Goal: Information Seeking & Learning: Learn about a topic

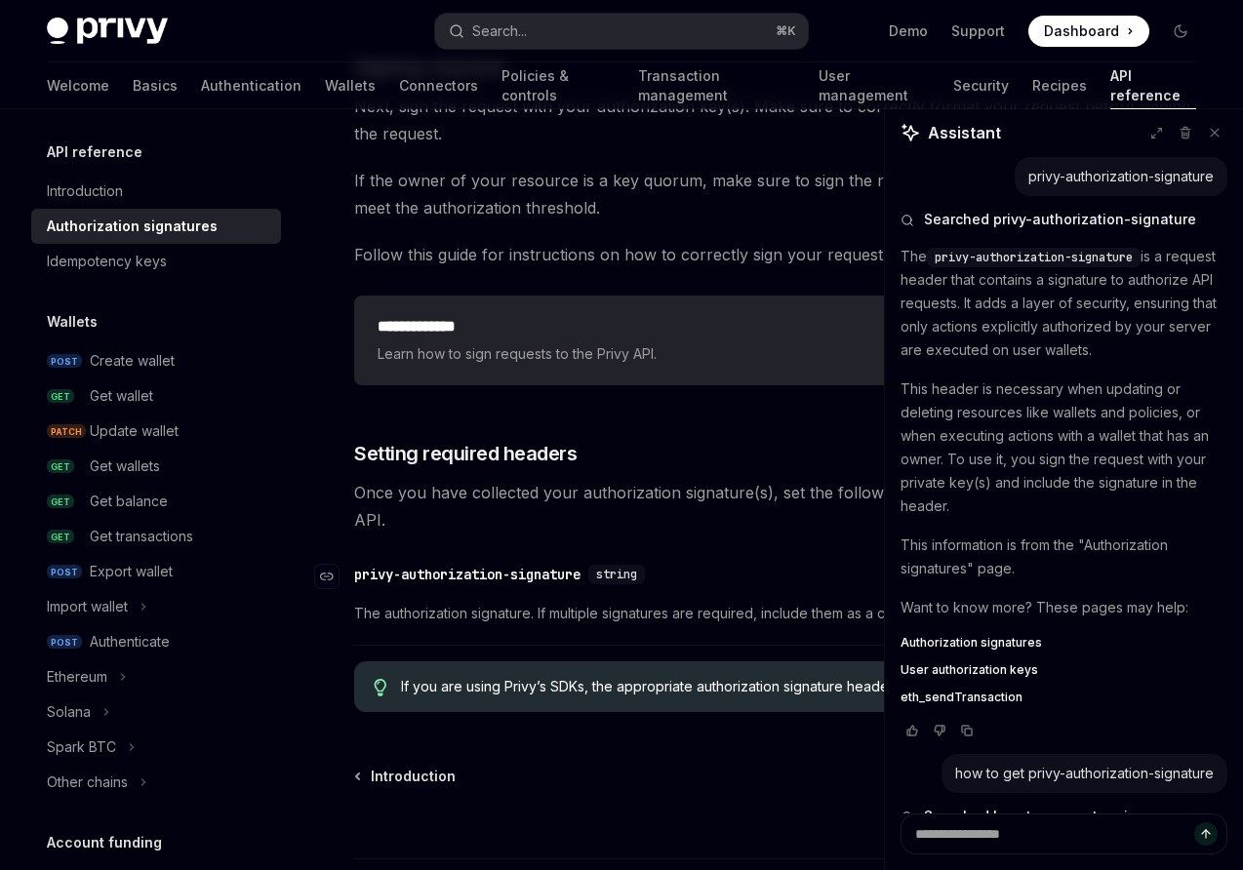
scroll to position [1369, 0]
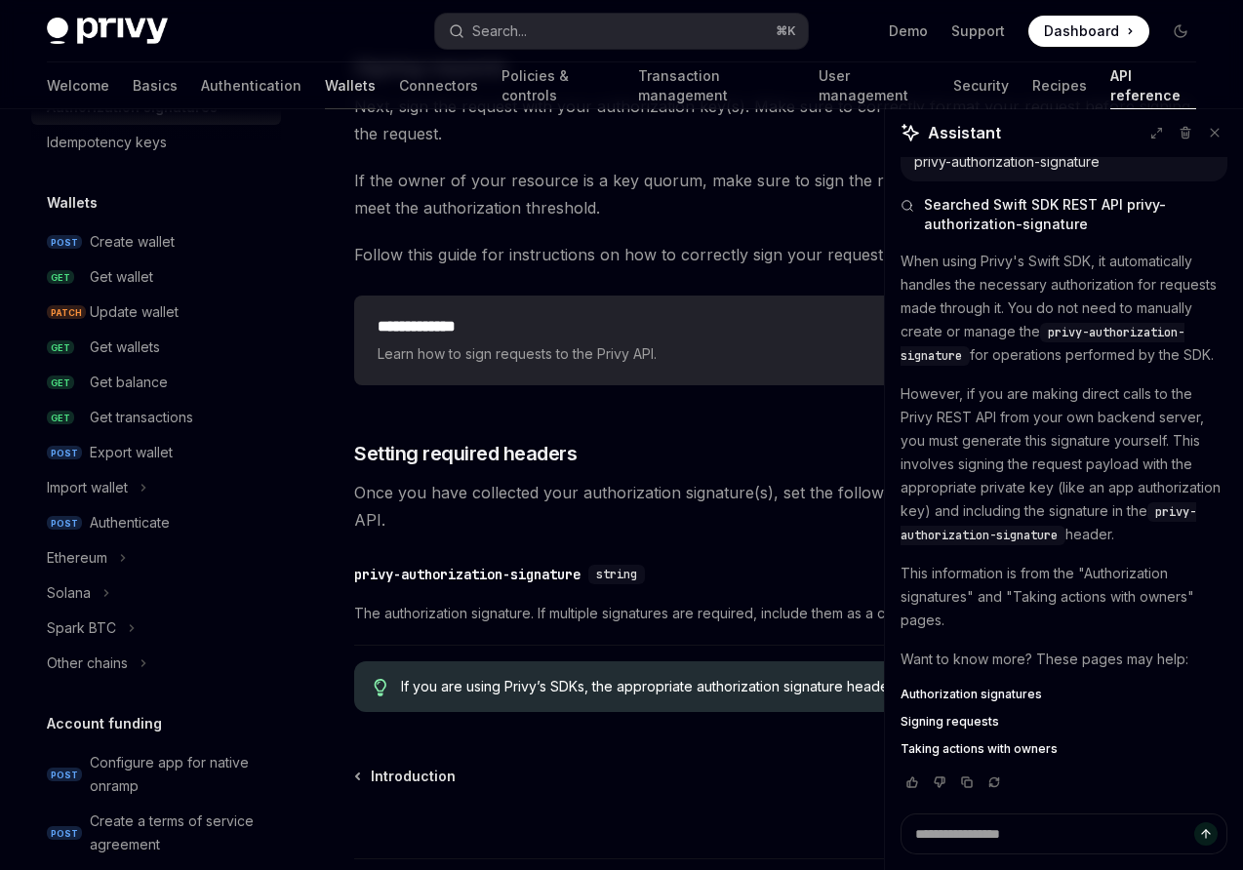
click at [325, 86] on link "Wallets" at bounding box center [350, 85] width 51 height 47
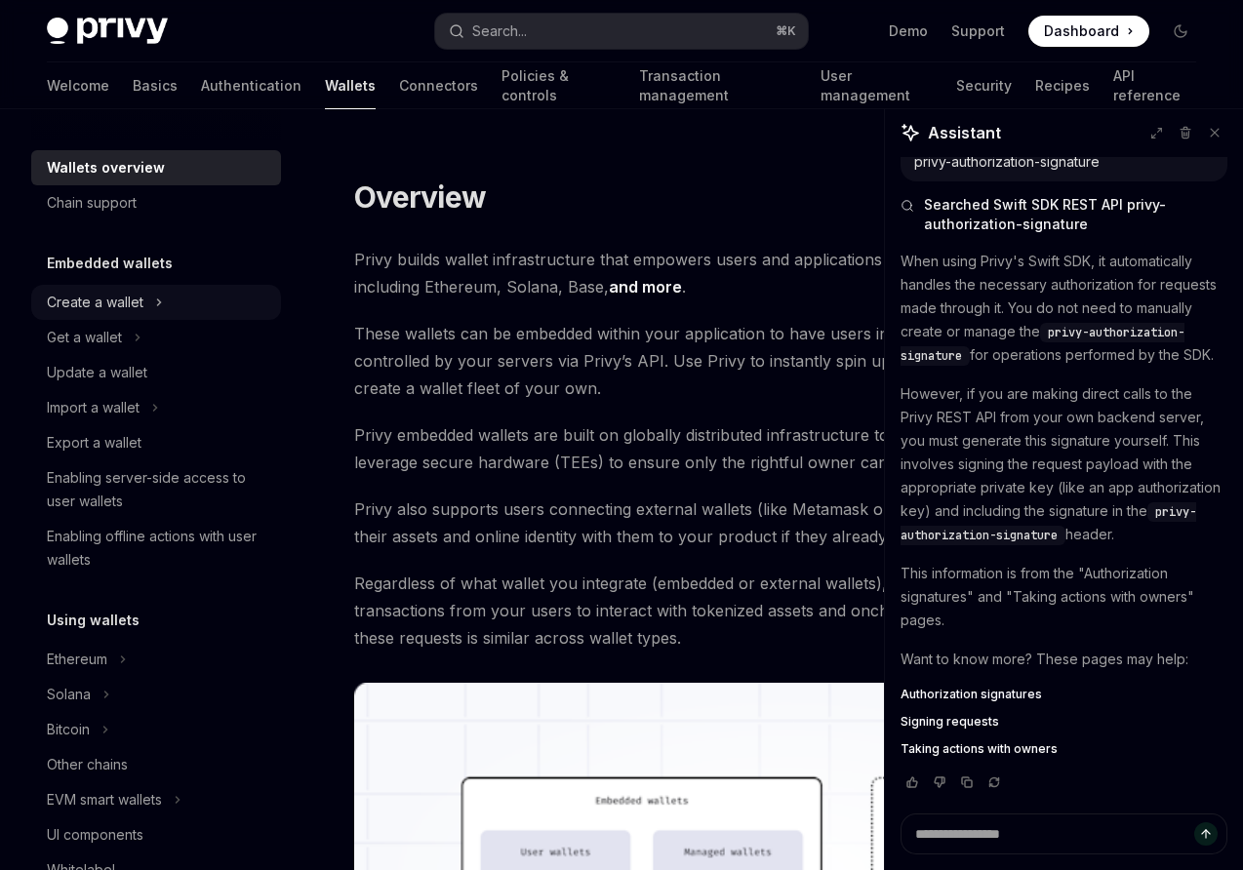
click at [105, 306] on div "Create a wallet" at bounding box center [95, 302] width 97 height 23
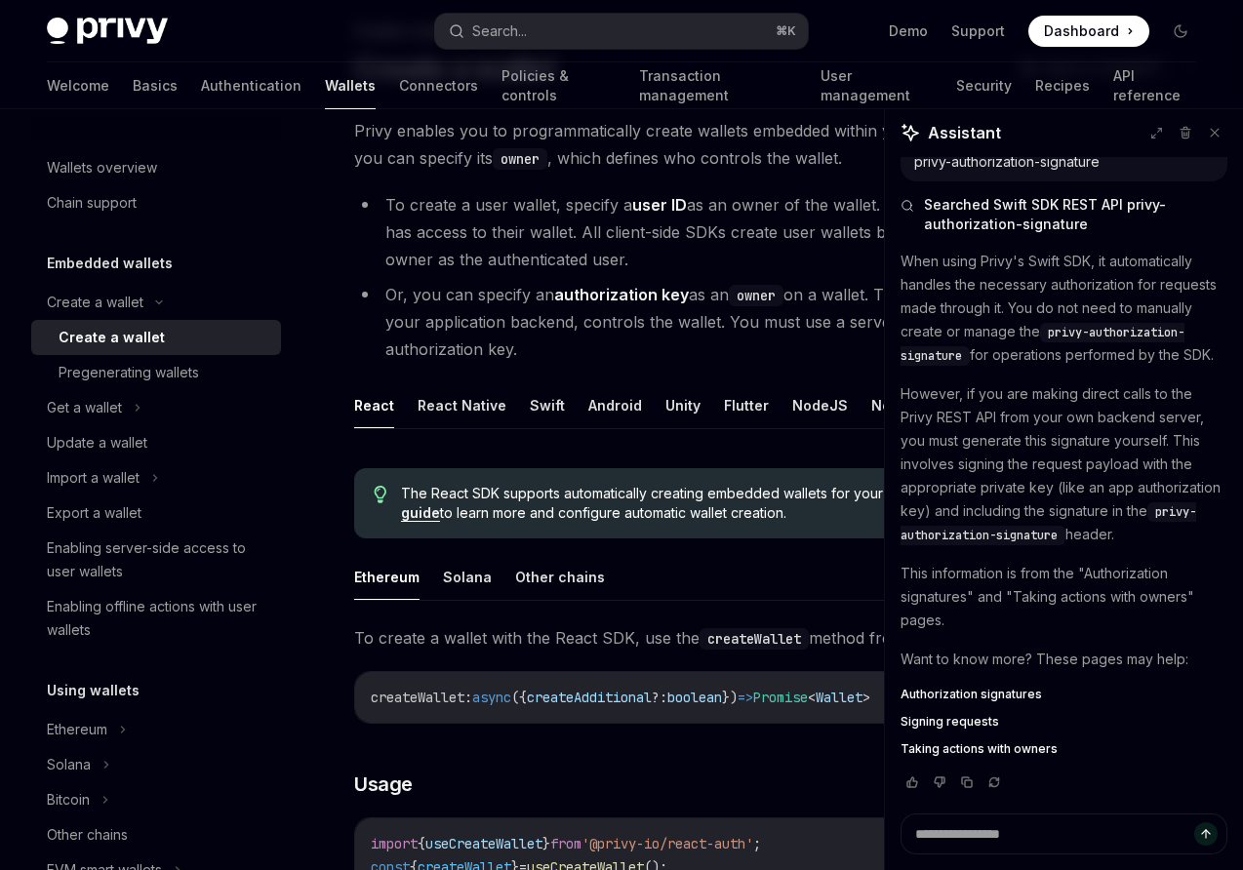
scroll to position [132, 0]
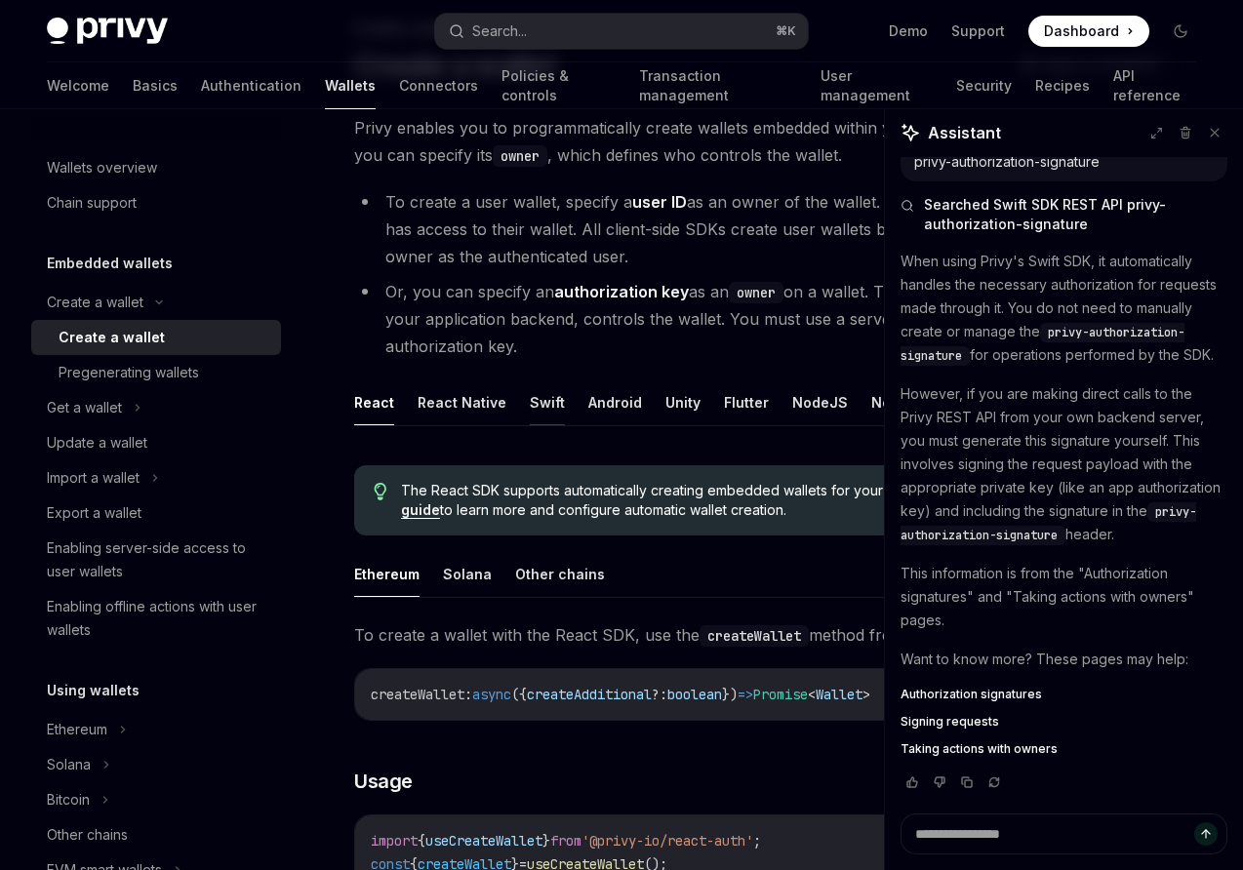
click at [531, 403] on button "Swift" at bounding box center [547, 403] width 35 height 46
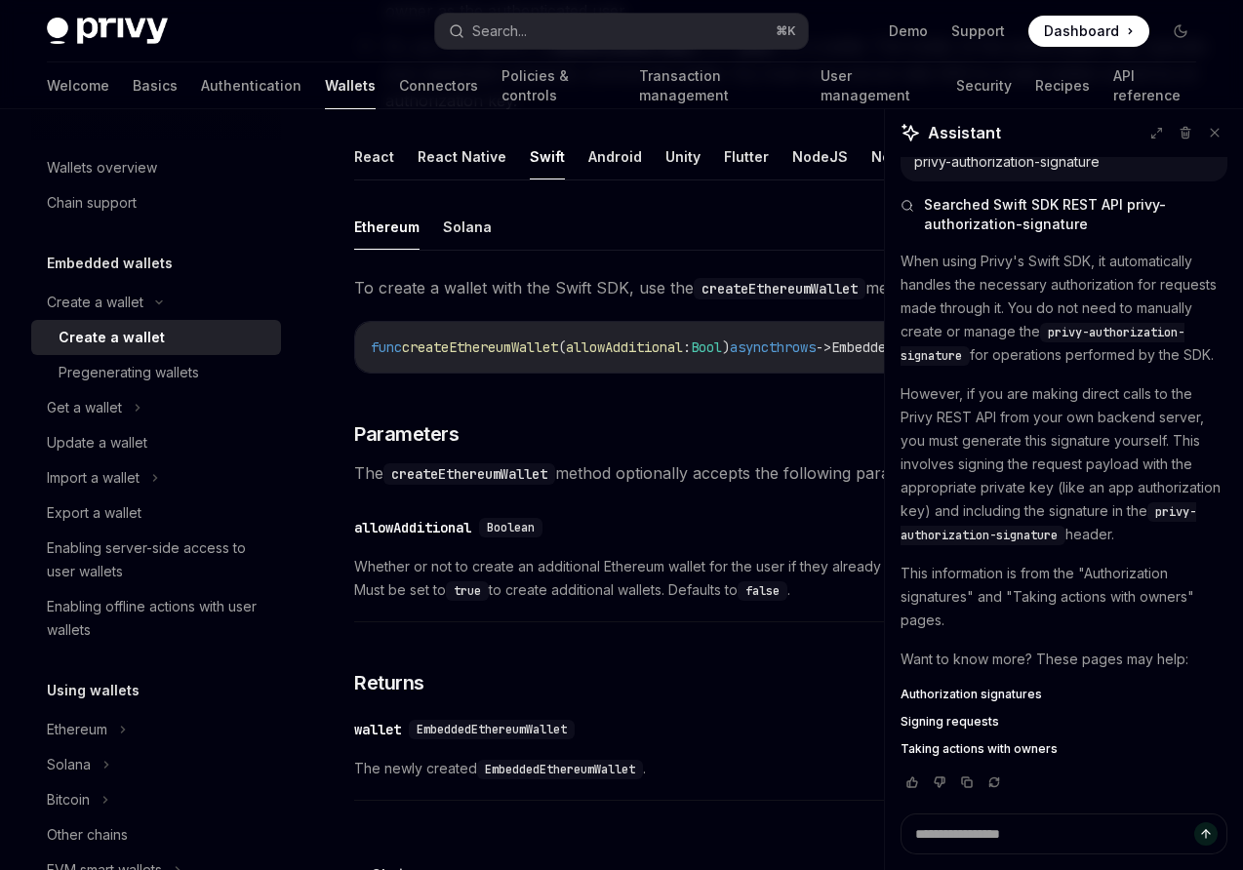
scroll to position [374, 0]
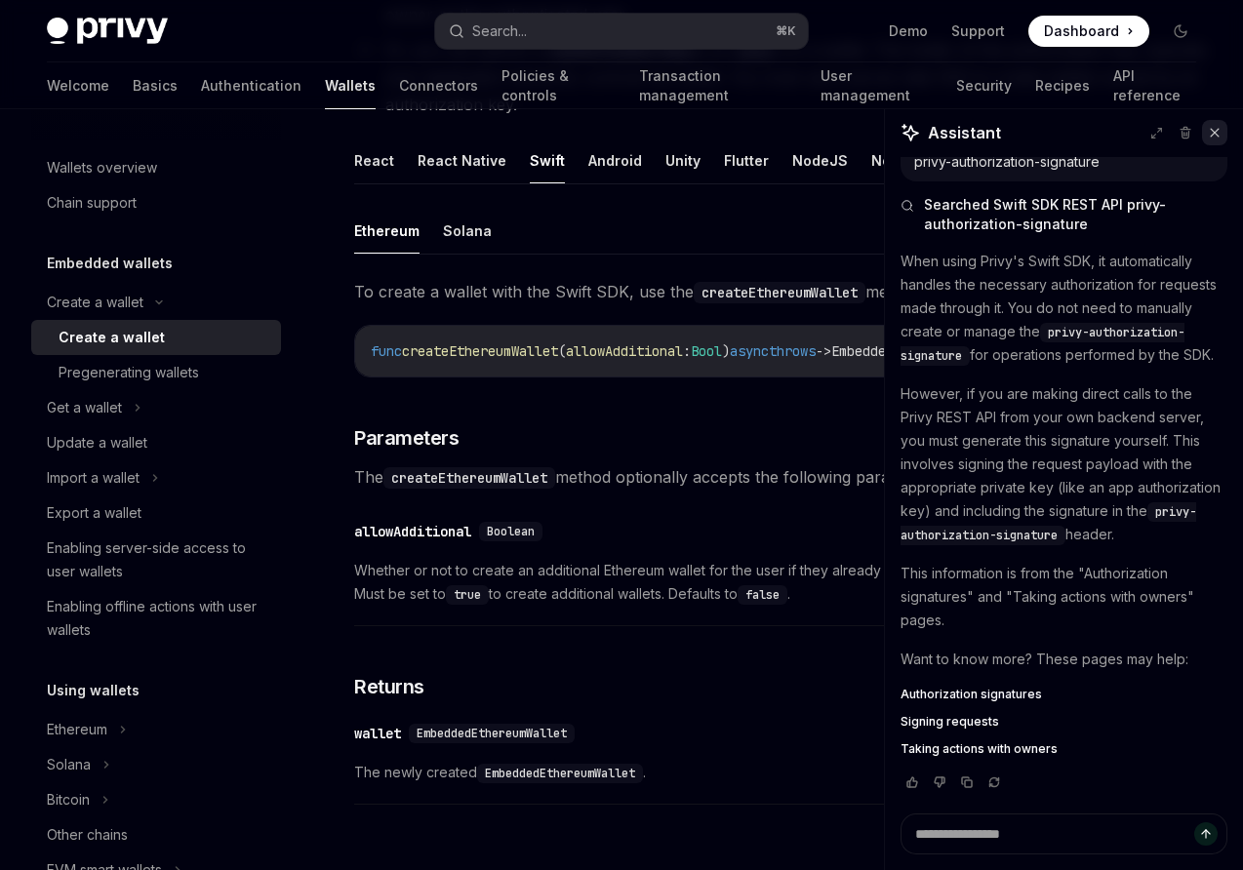
click at [1214, 133] on icon at bounding box center [1215, 133] width 8 height 8
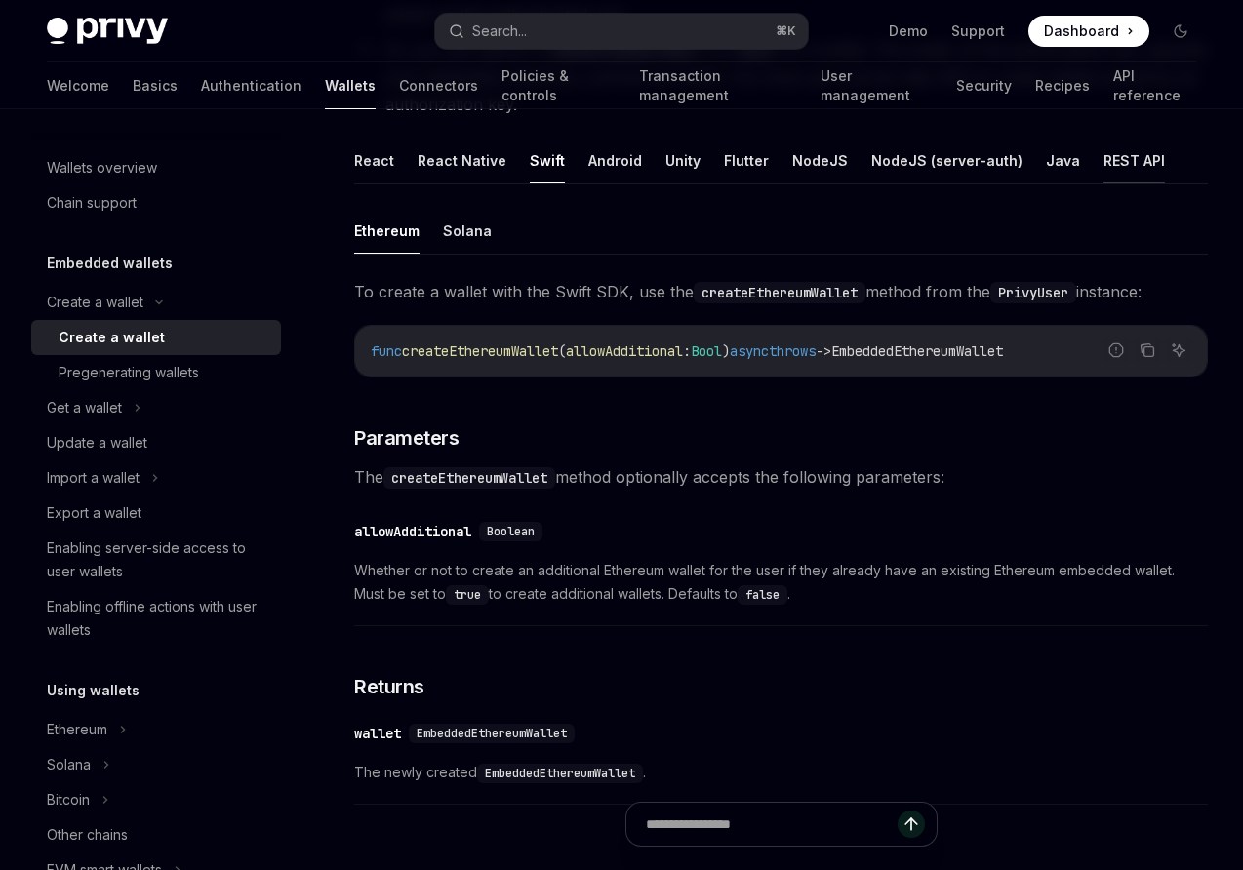
click at [1104, 159] on button "REST API" at bounding box center [1134, 161] width 61 height 46
type textarea "*"
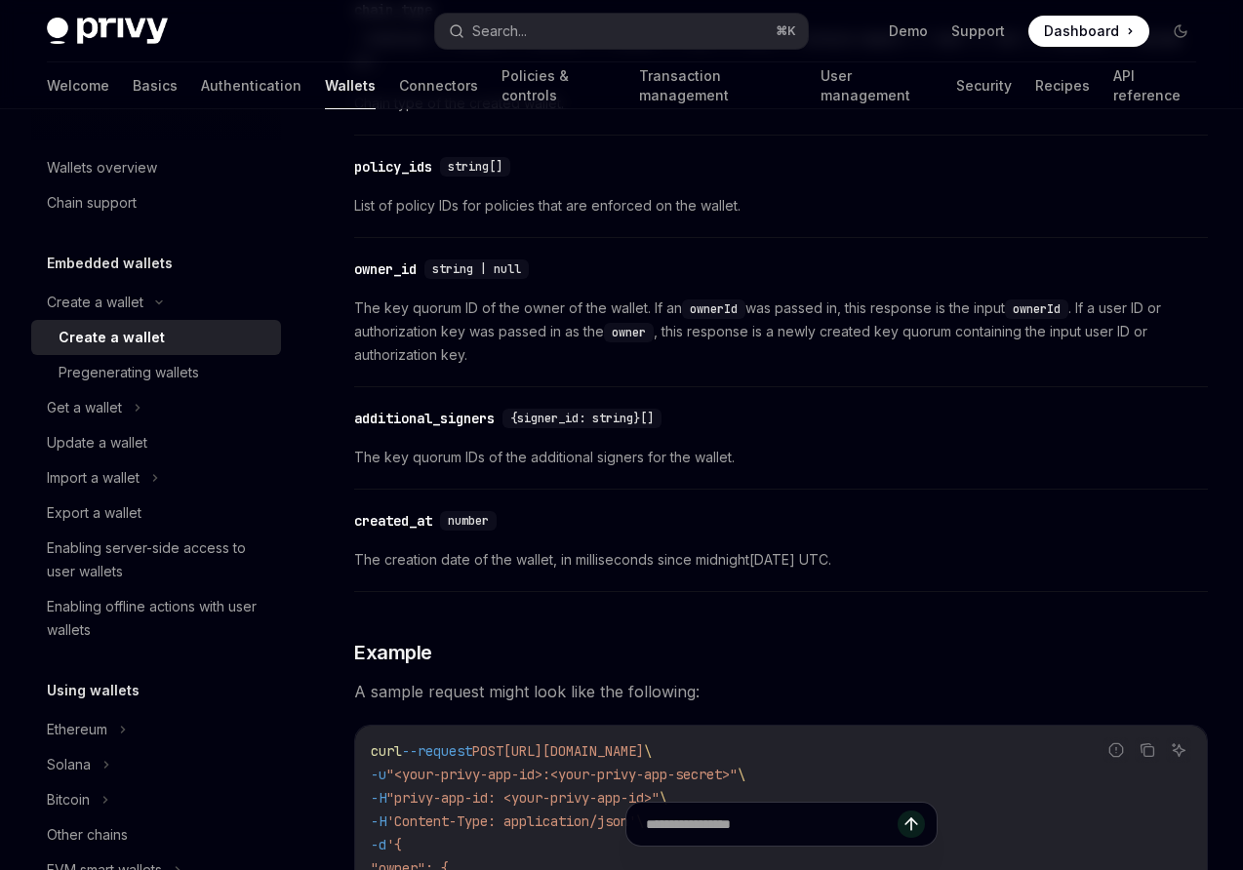
scroll to position [2291, 0]
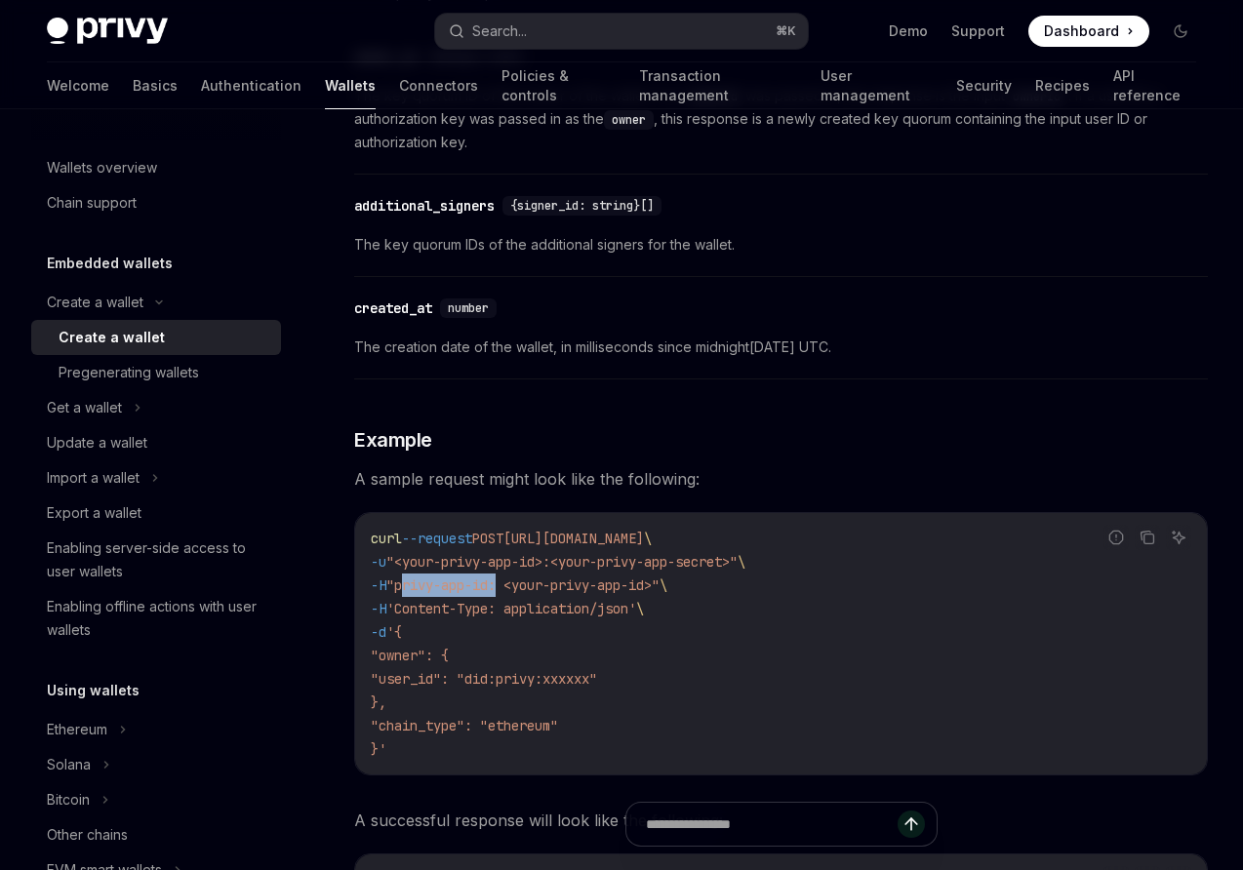
drag, startPoint x: 437, startPoint y: 585, endPoint x: 534, endPoint y: 581, distance: 96.7
click at [534, 581] on span ""privy-app-id: <your-privy-app-id>"" at bounding box center [522, 586] width 273 height 18
copy span "privy-app-id"
click at [1096, 32] on span "Dashboard" at bounding box center [1081, 31] width 75 height 20
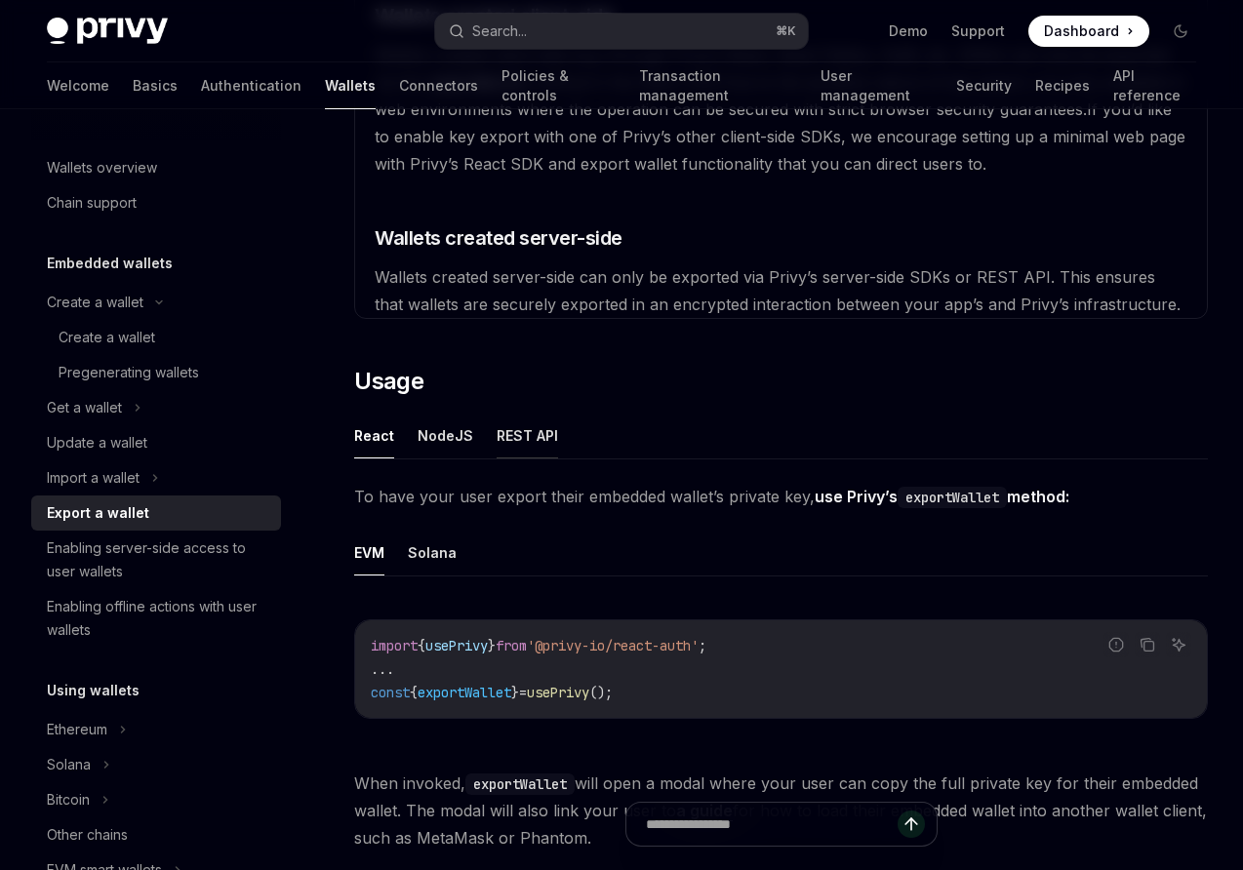
scroll to position [114, 0]
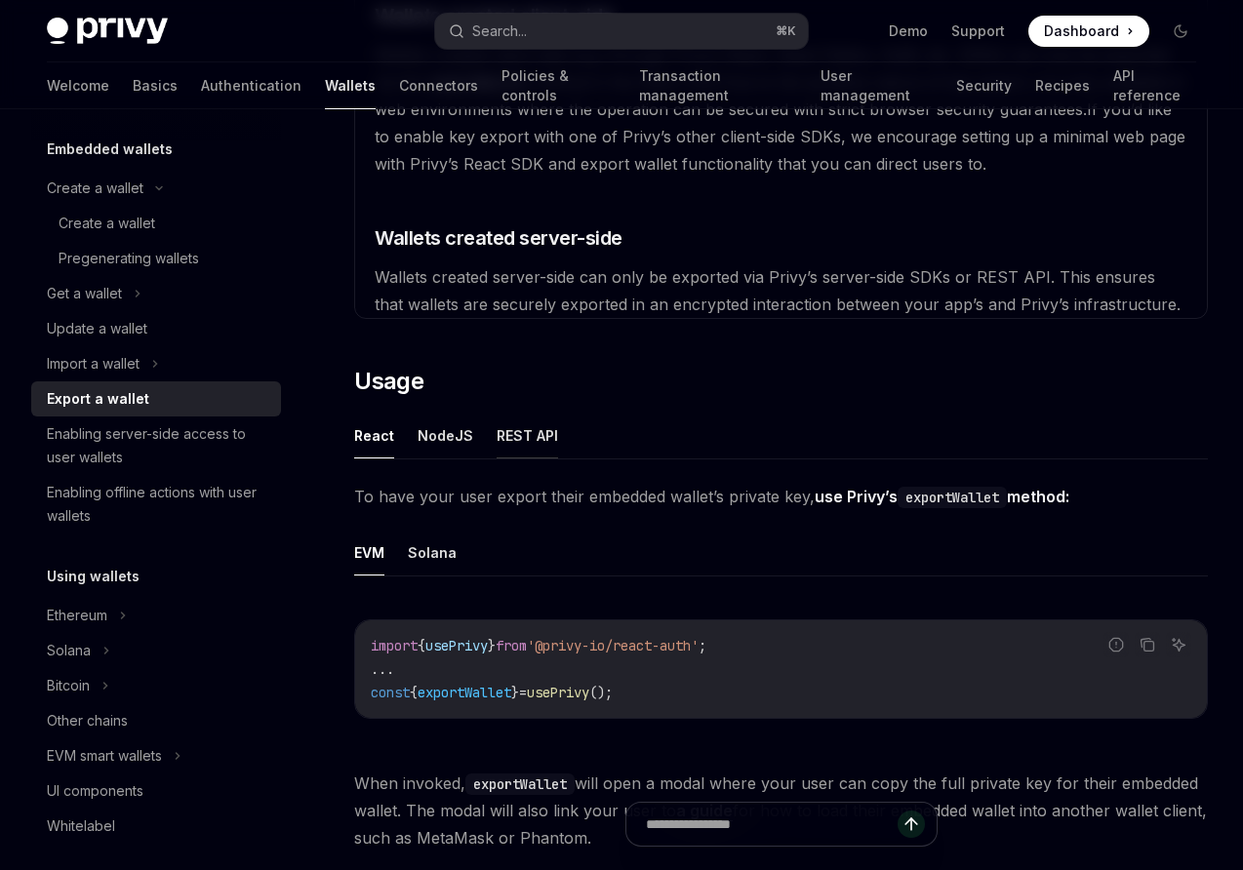
click at [526, 432] on button "REST API" at bounding box center [527, 436] width 61 height 46
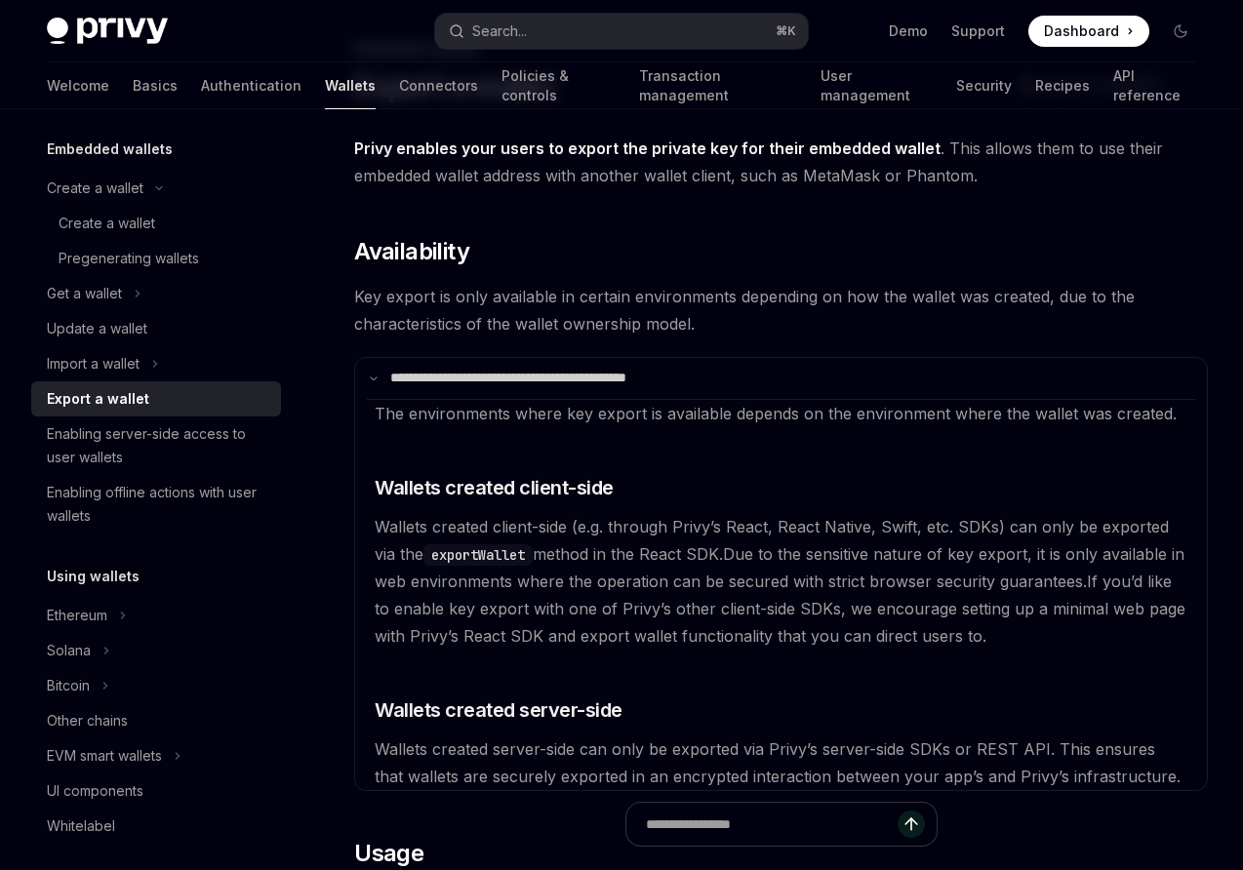
scroll to position [224, 0]
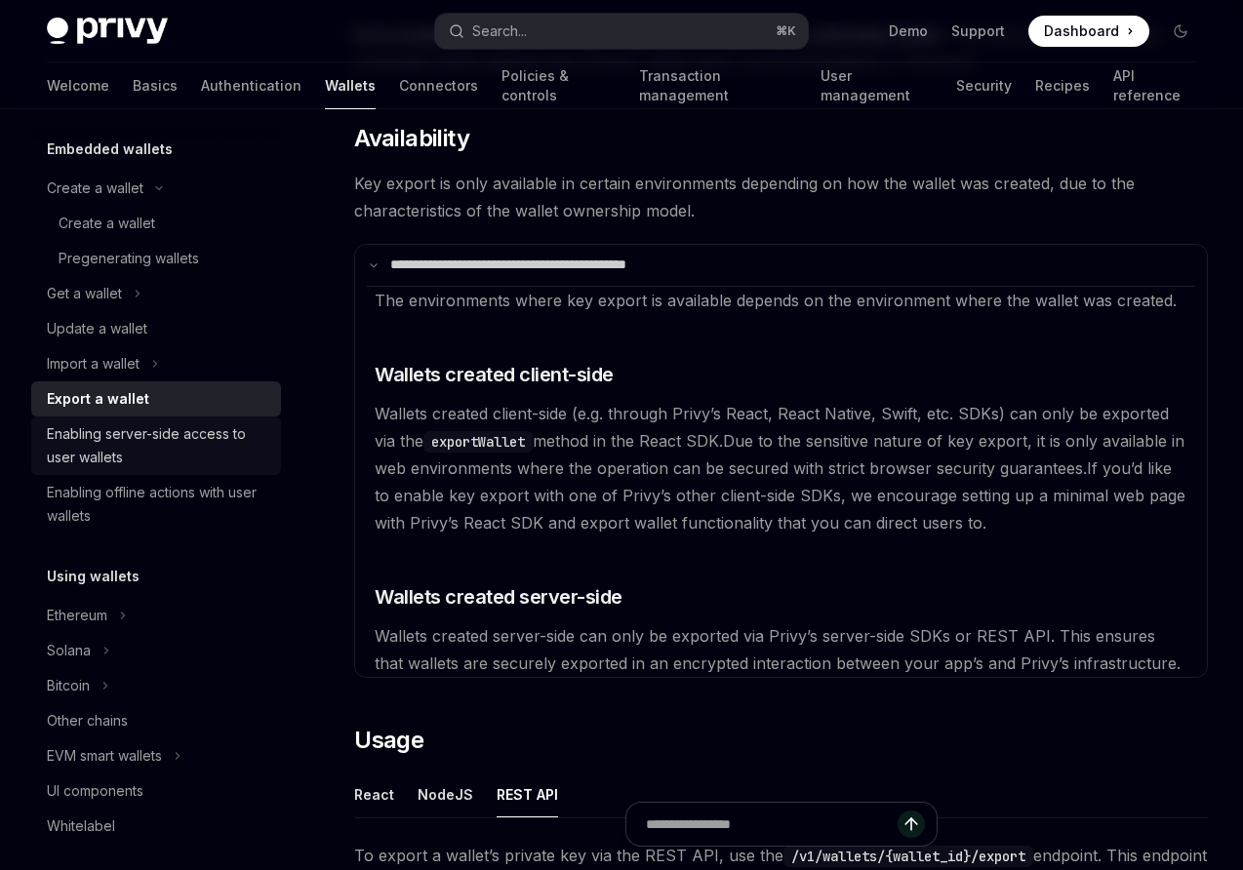
click at [101, 437] on div "Enabling server-side access to user wallets" at bounding box center [158, 446] width 222 height 47
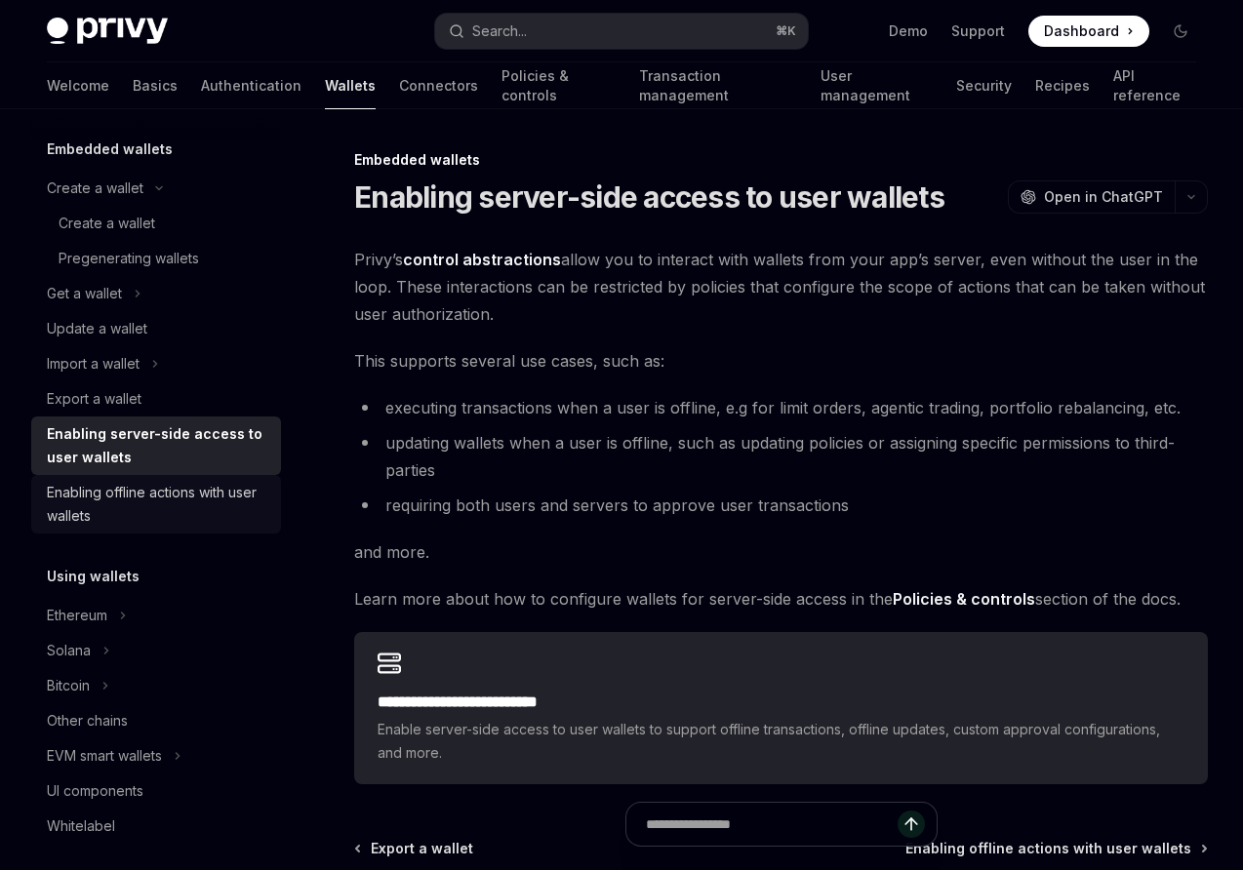
click at [88, 501] on div "Enabling offline actions with user wallets" at bounding box center [158, 504] width 222 height 47
type textarea "*"
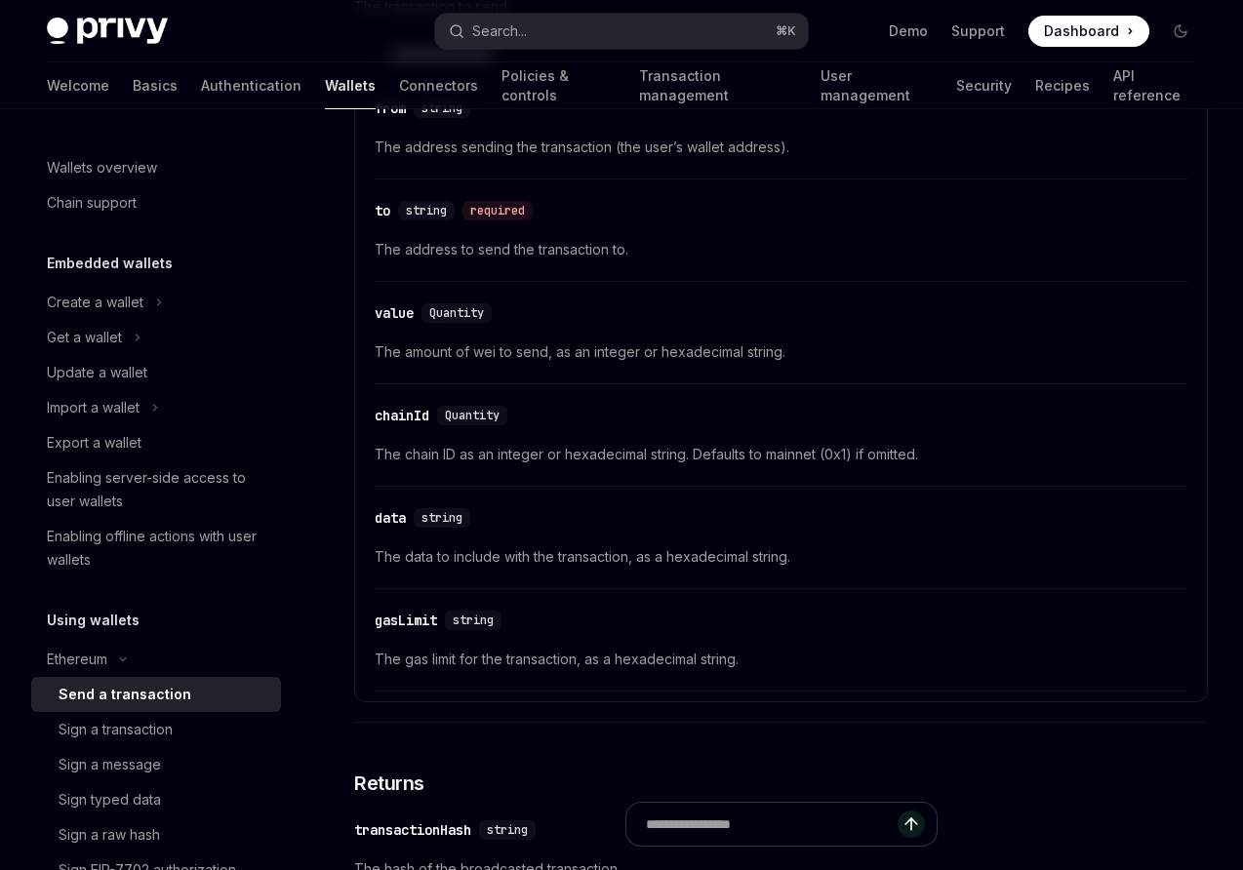
scroll to position [165, 0]
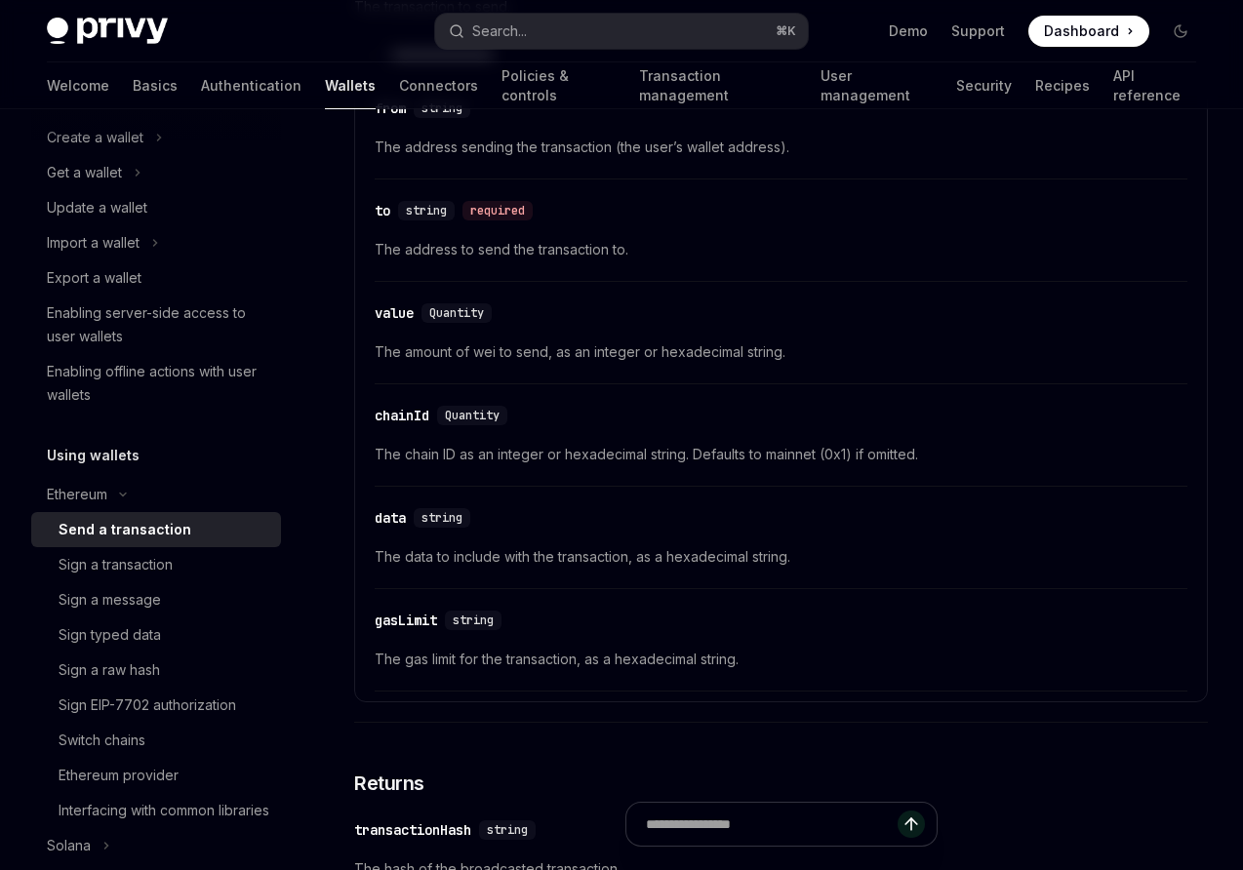
click at [129, 575] on div "Sign a transaction" at bounding box center [116, 564] width 114 height 23
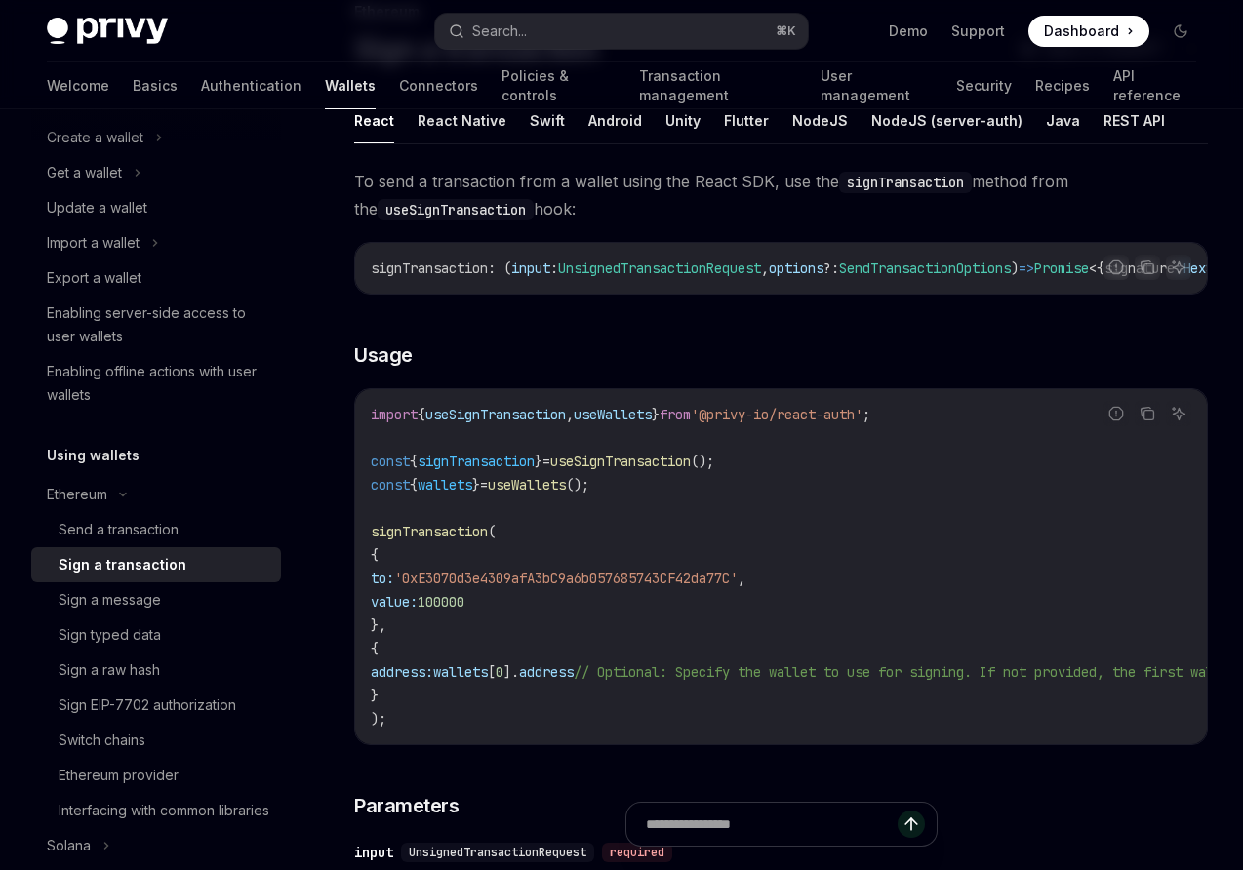
scroll to position [141, 0]
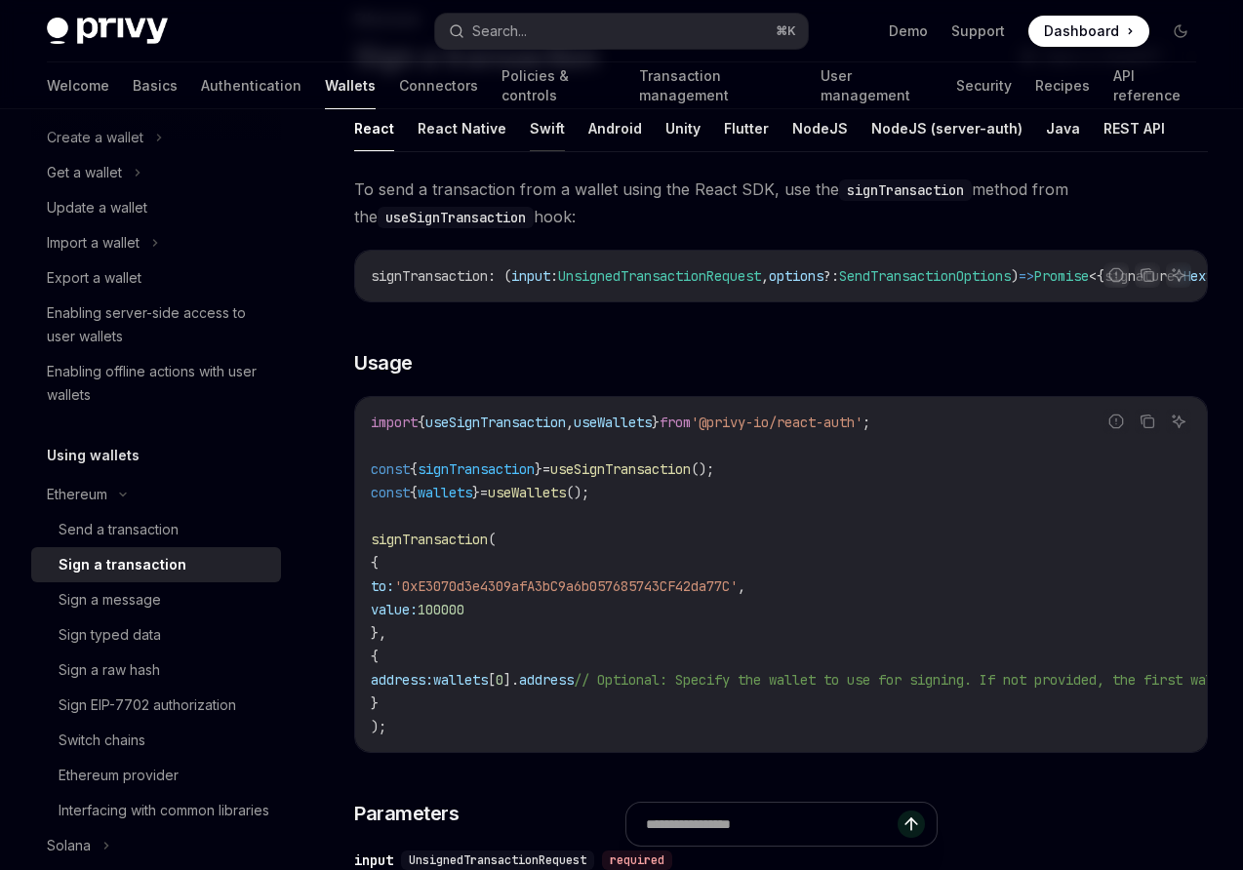
click at [530, 137] on button "Swift" at bounding box center [547, 128] width 35 height 46
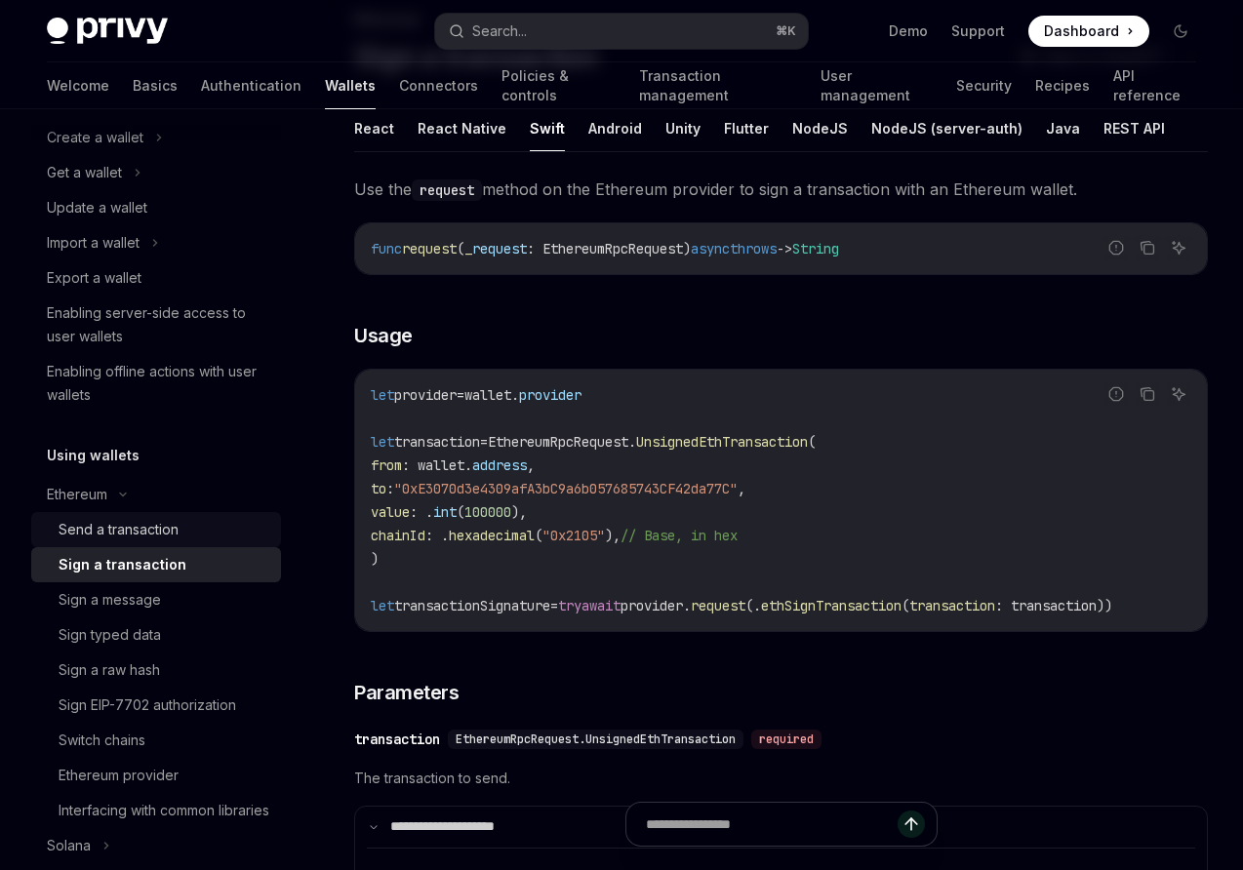
click at [133, 533] on div "Send a transaction" at bounding box center [119, 529] width 120 height 23
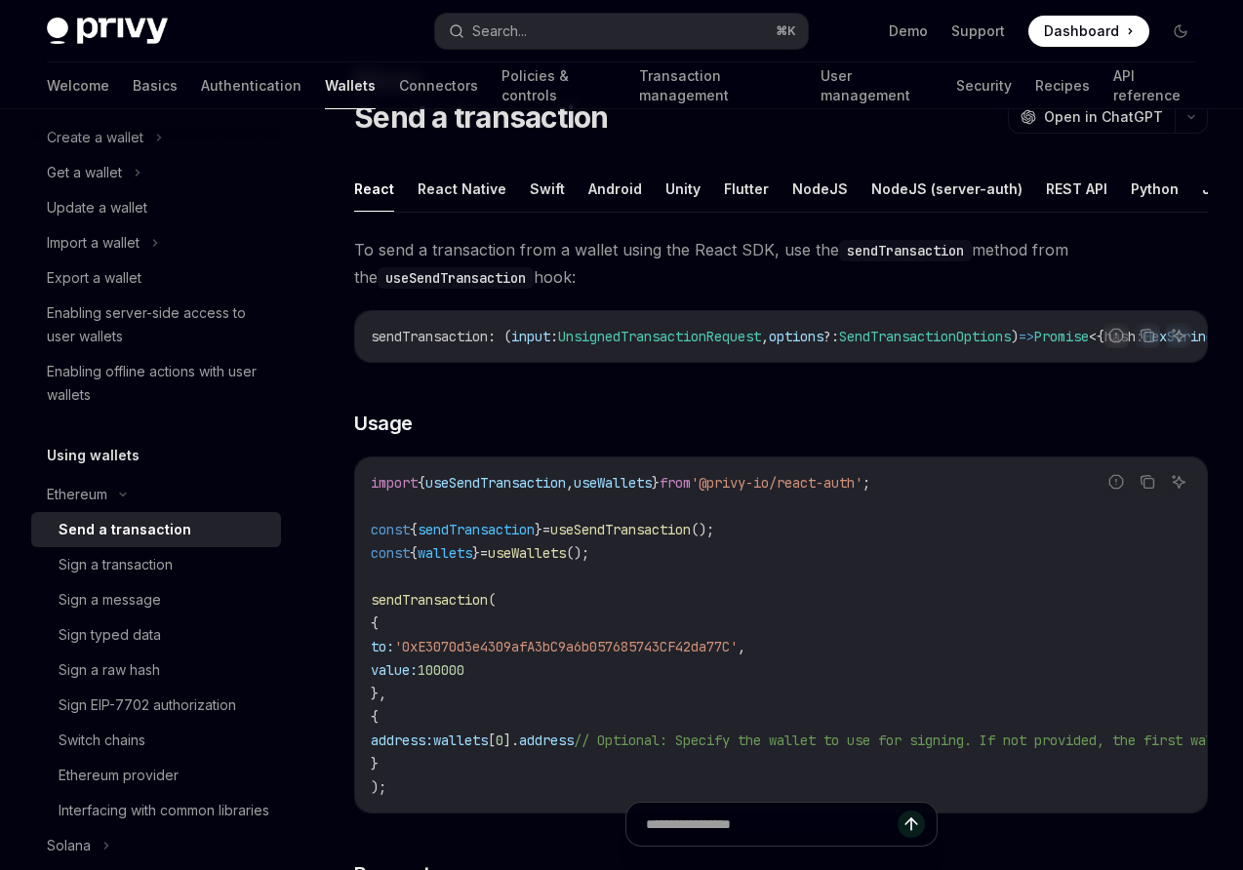
scroll to position [76, 0]
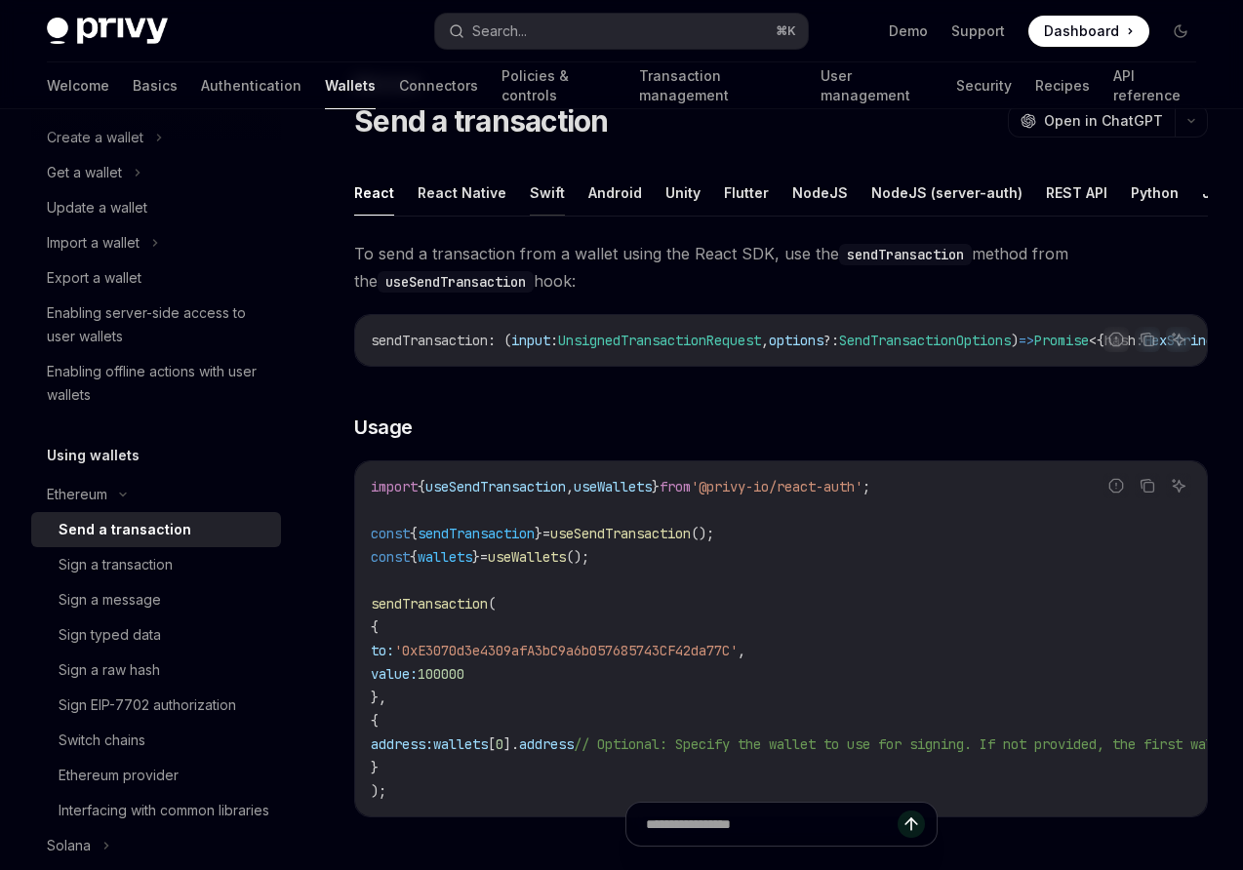
click at [533, 190] on button "Swift" at bounding box center [547, 193] width 35 height 46
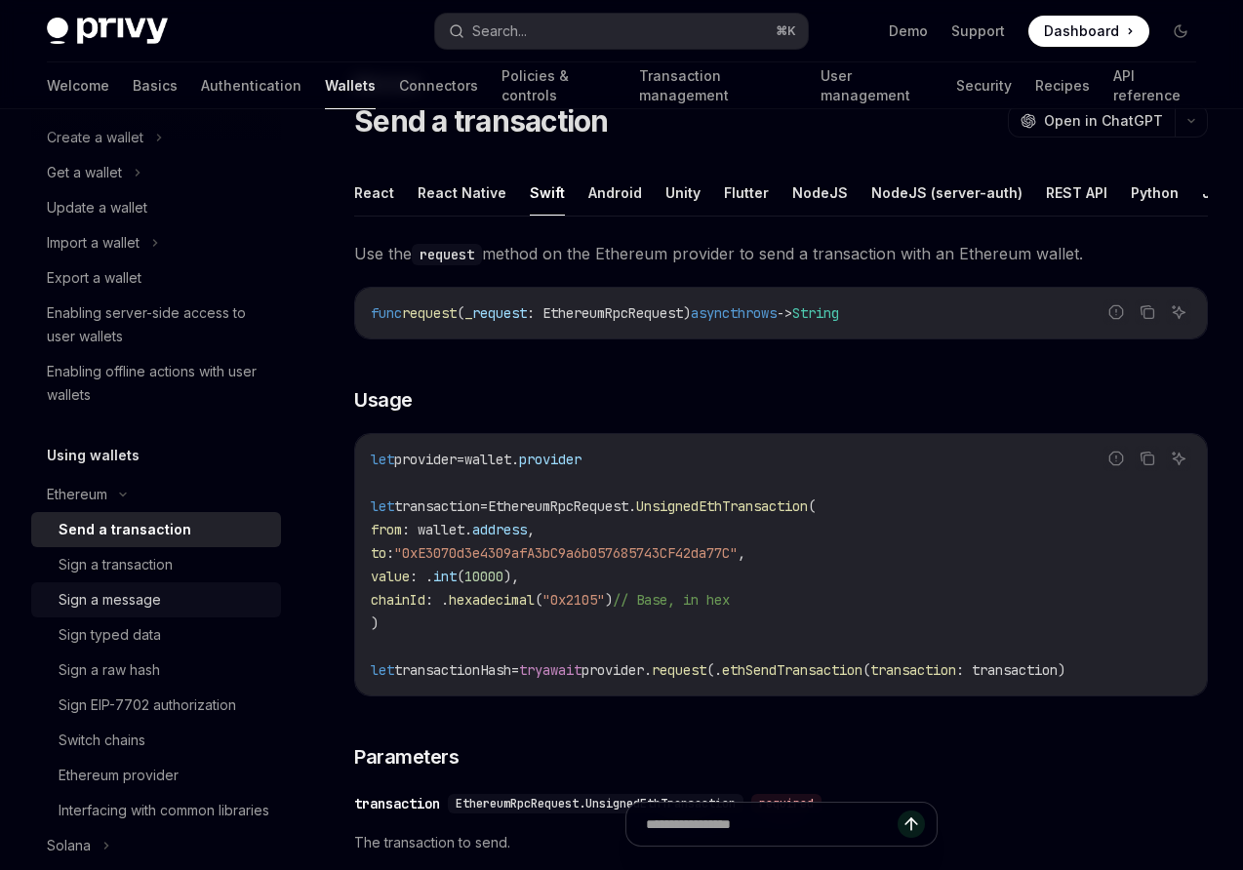
click at [97, 604] on div "Sign a message" at bounding box center [110, 599] width 102 height 23
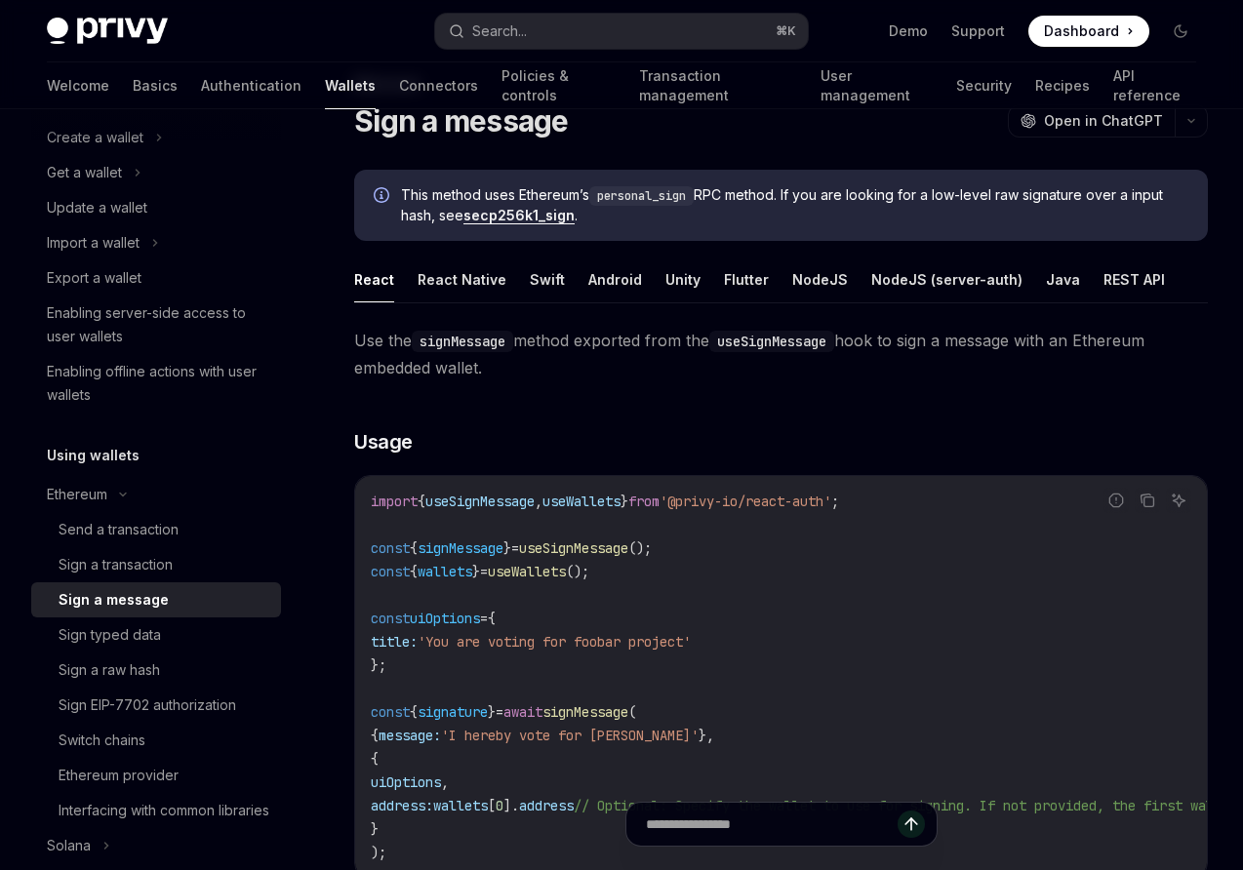
scroll to position [176, 0]
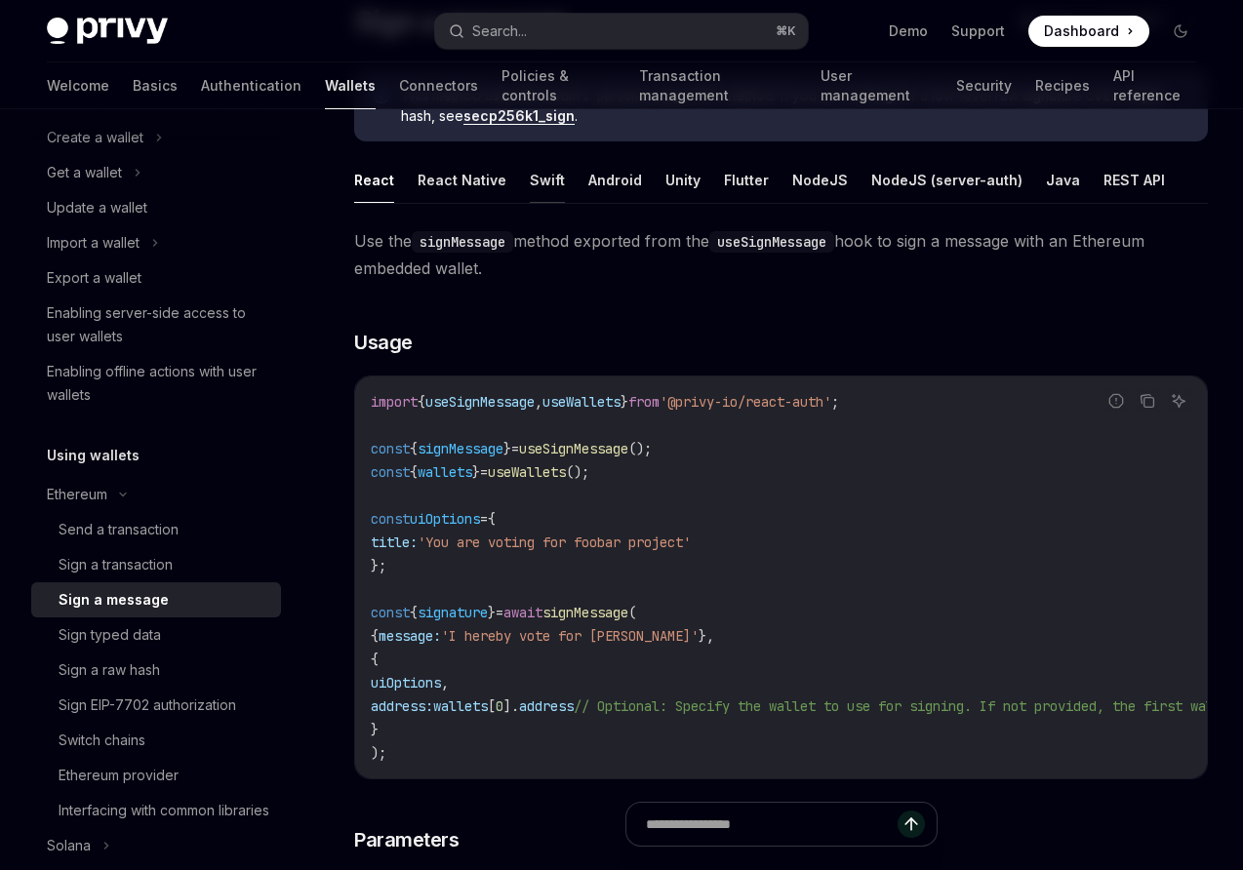
click at [543, 179] on button "Swift" at bounding box center [547, 180] width 35 height 46
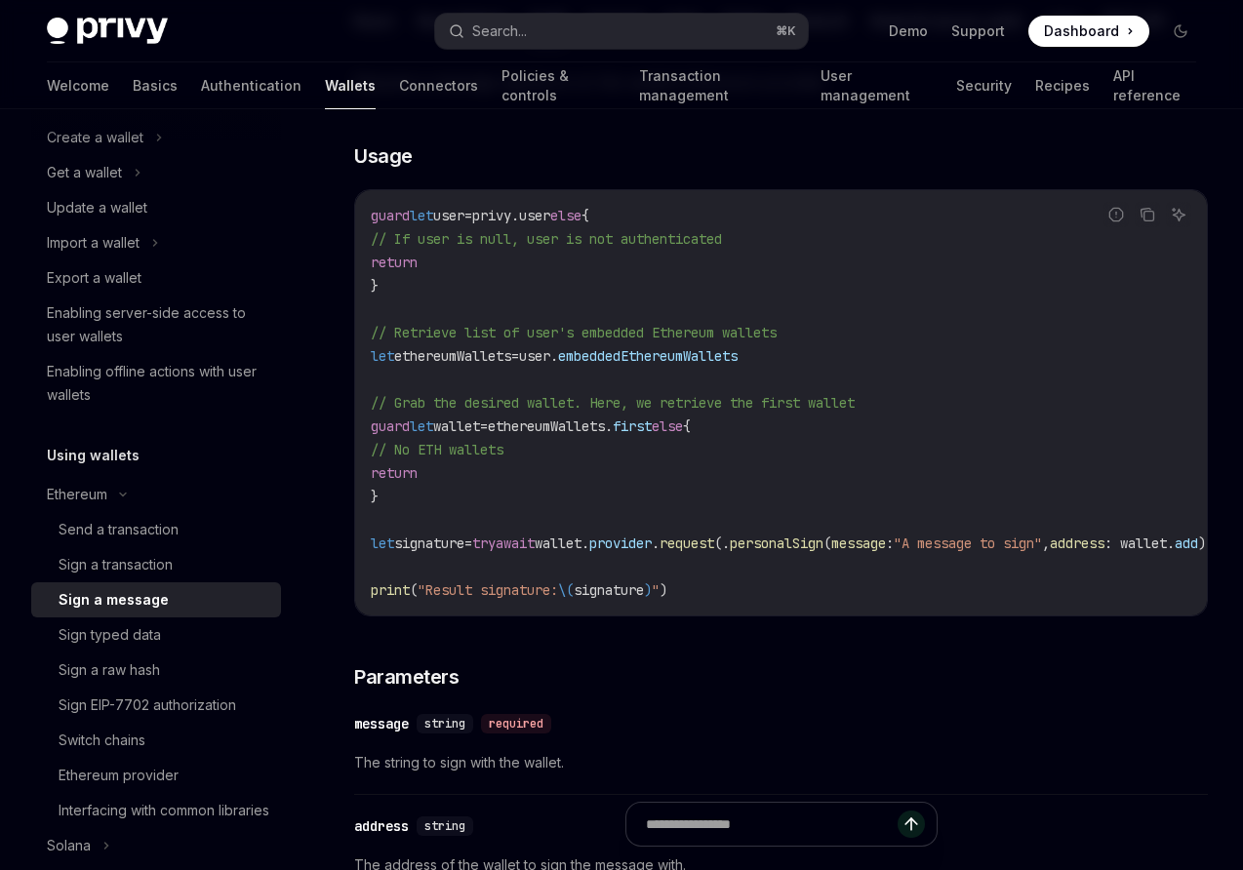
scroll to position [354, 0]
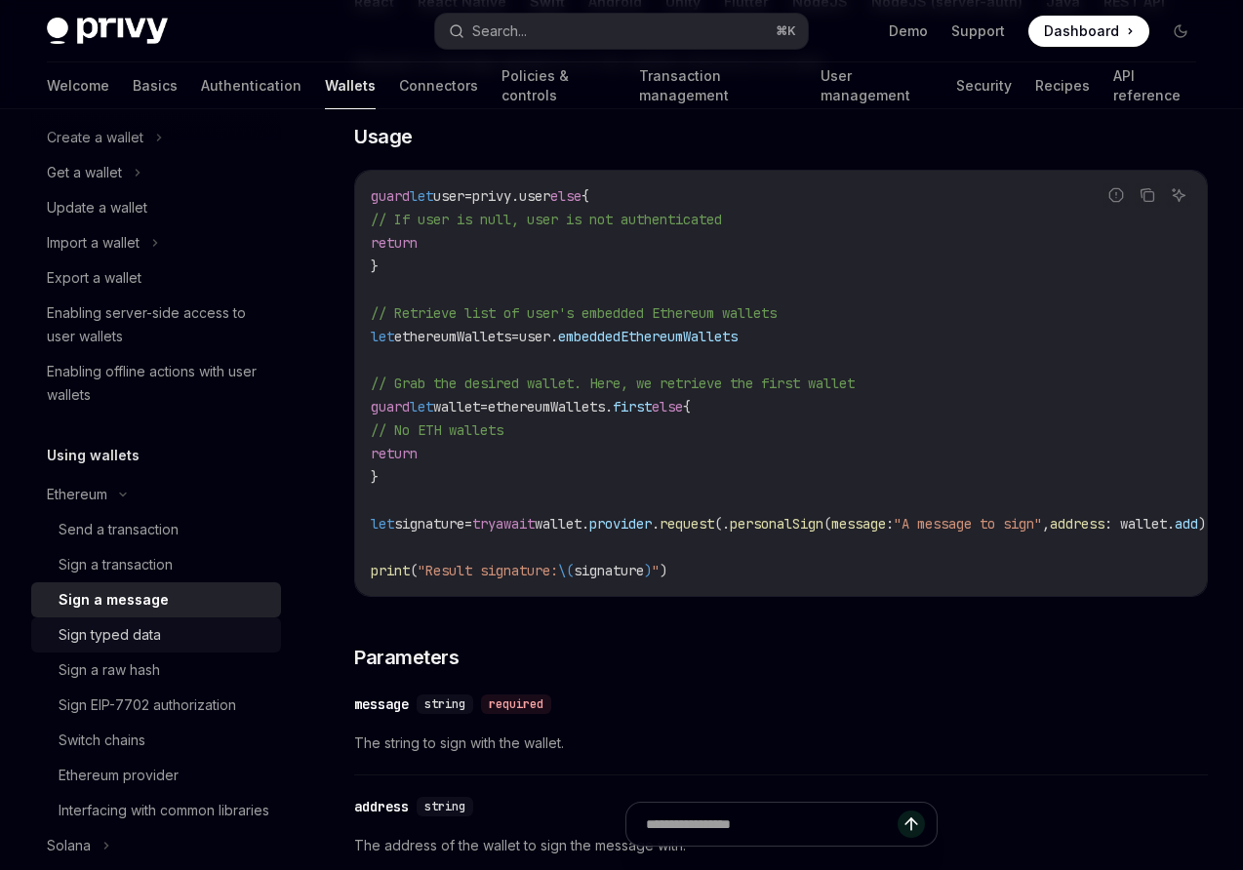
click at [138, 640] on div "Sign typed data" at bounding box center [110, 635] width 102 height 23
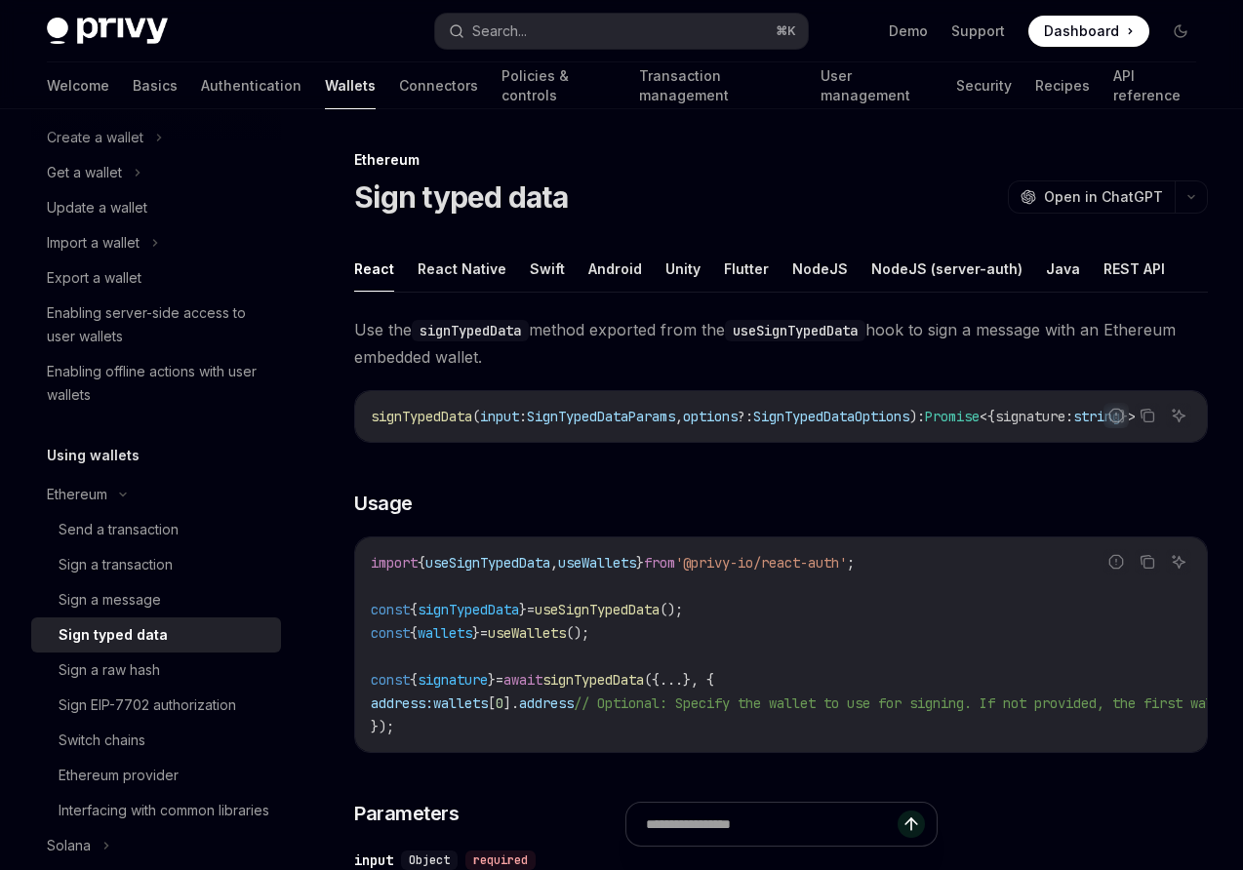
click at [555, 279] on ul "React React Native Swift Android Unity Flutter NodeJS NodeJS (server-auth) Java…" at bounding box center [781, 269] width 854 height 47
click at [537, 275] on button "Swift" at bounding box center [547, 269] width 35 height 46
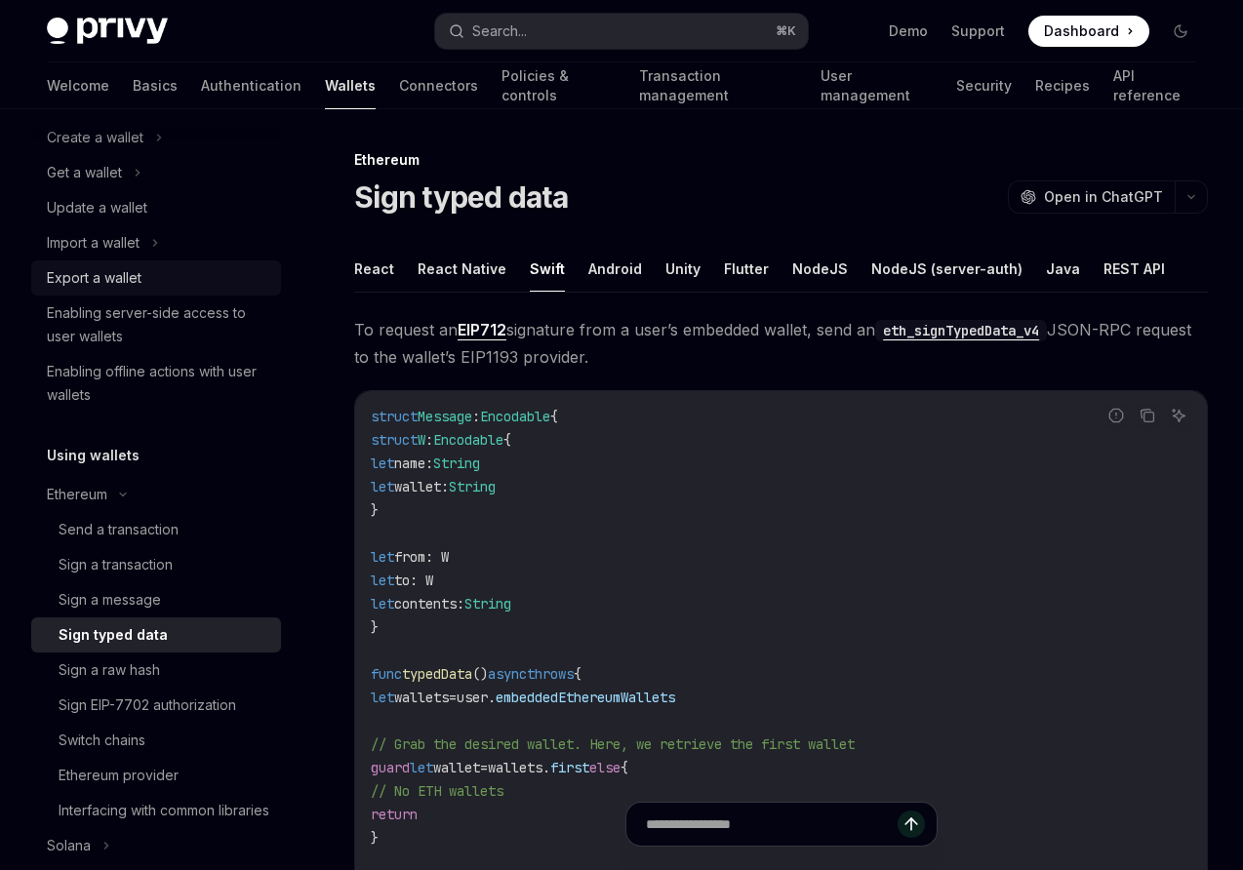
click at [82, 273] on div "Export a wallet" at bounding box center [94, 277] width 95 height 23
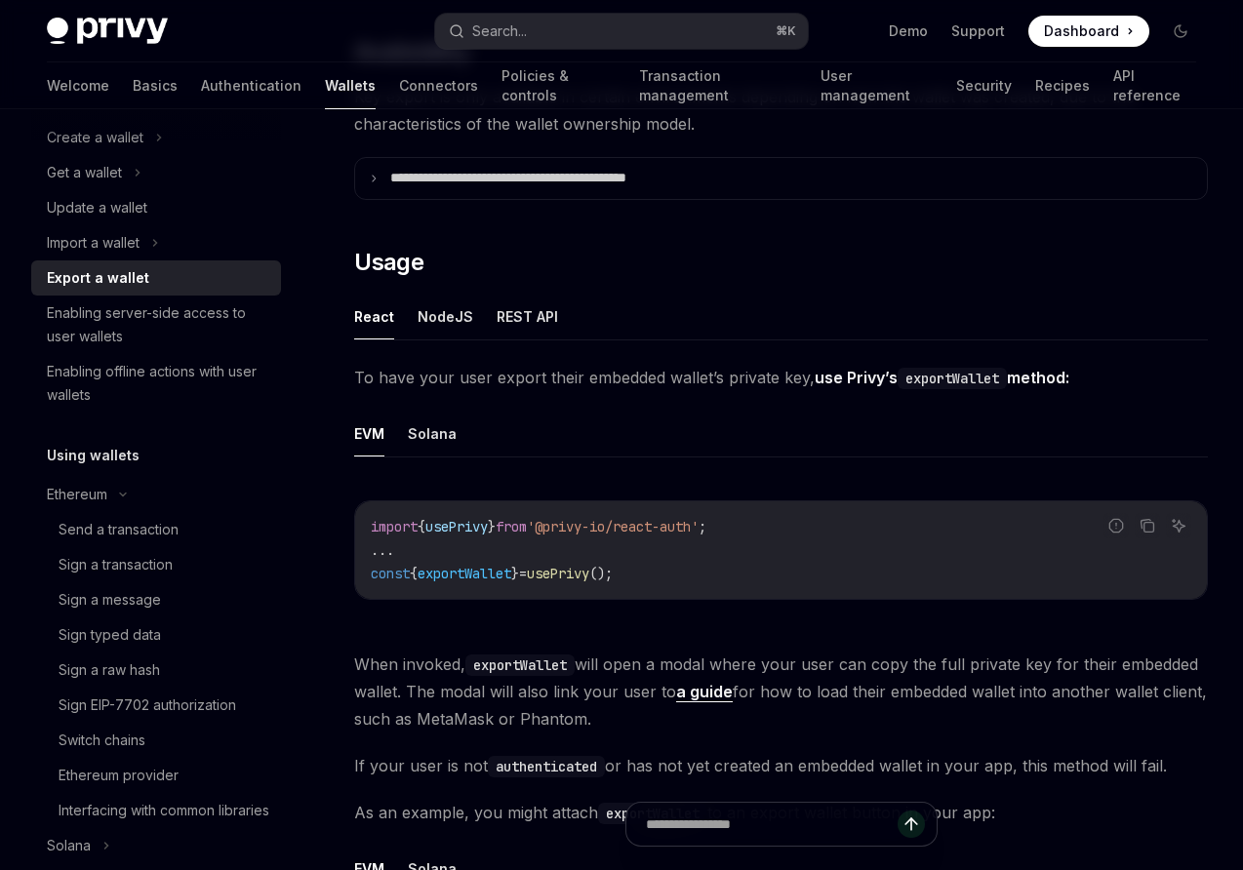
scroll to position [346, 0]
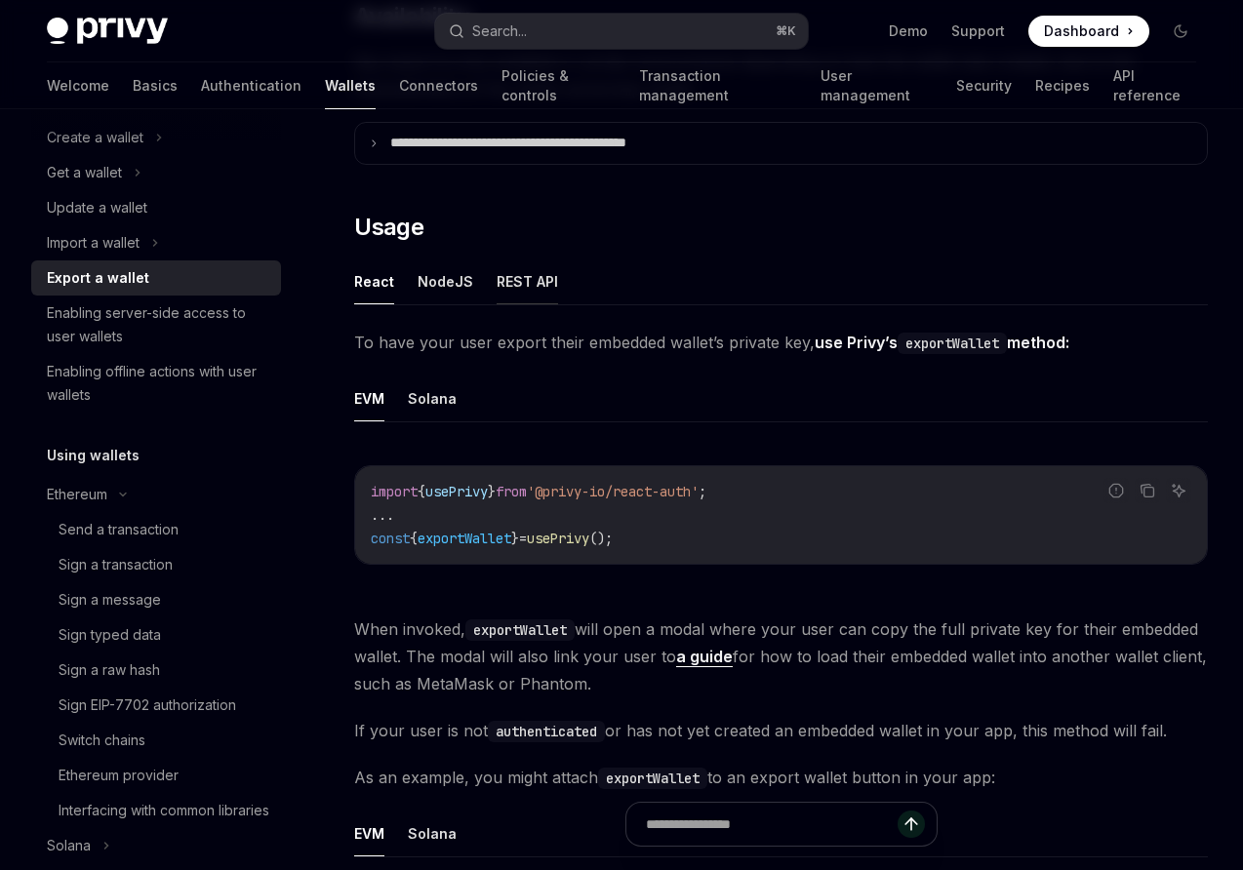
click at [510, 290] on button "REST API" at bounding box center [527, 282] width 61 height 46
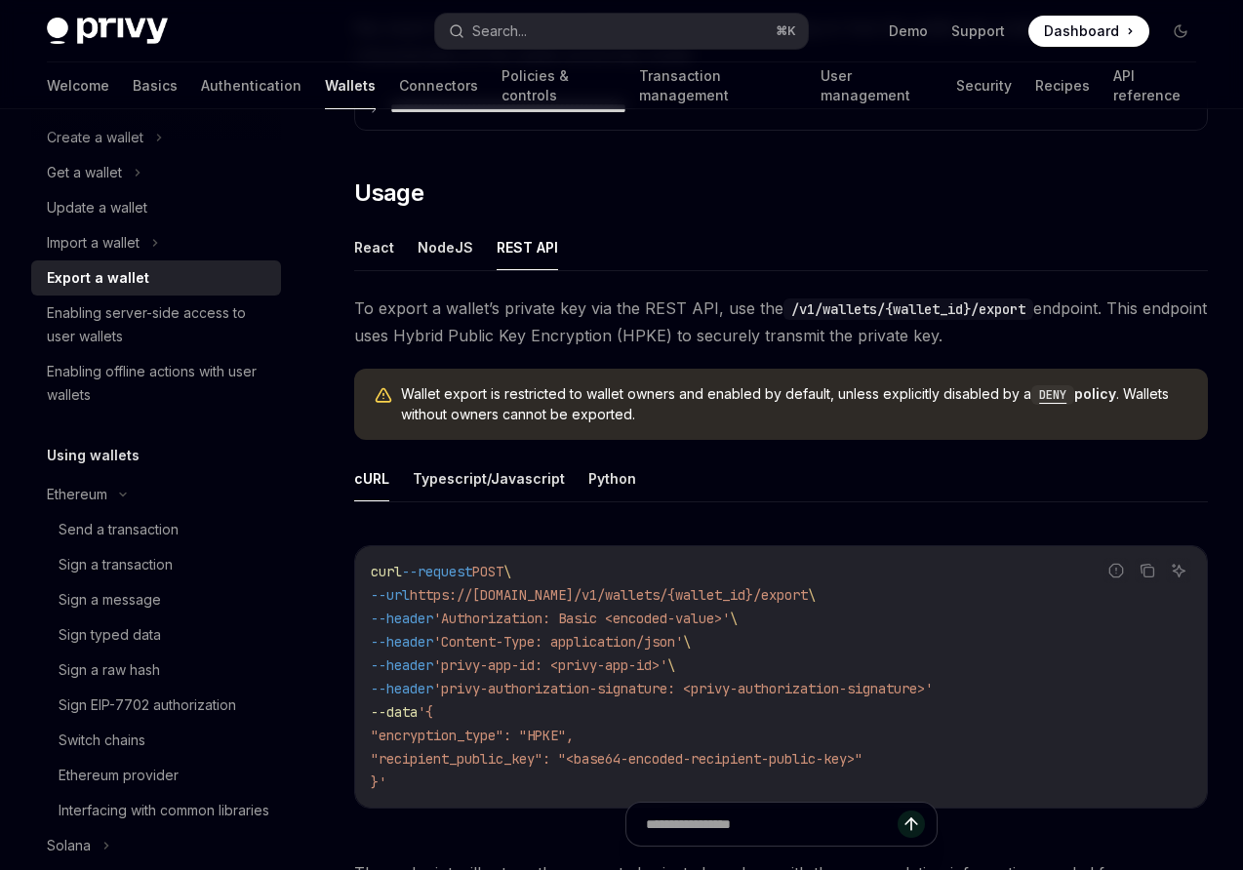
scroll to position [385, 0]
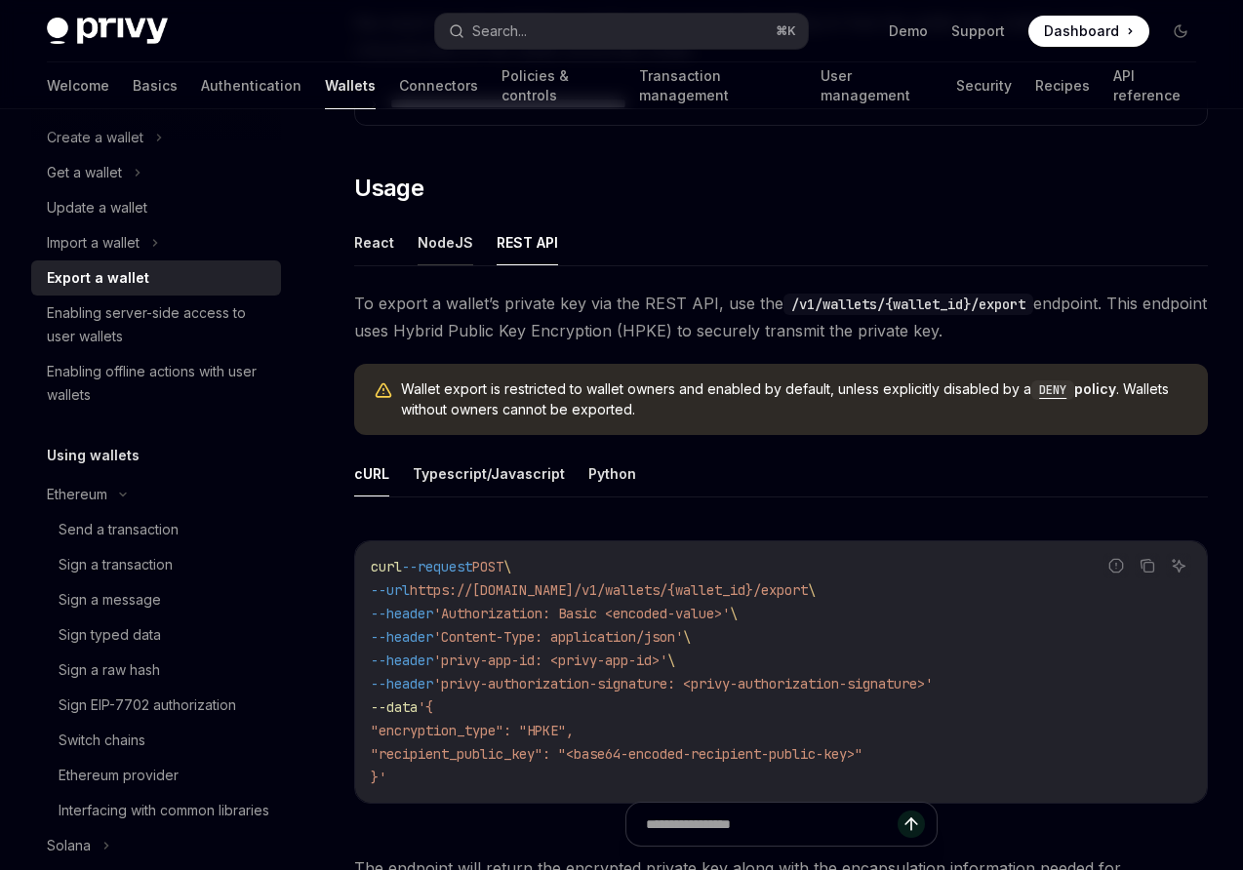
click at [428, 243] on button "NodeJS" at bounding box center [446, 243] width 56 height 46
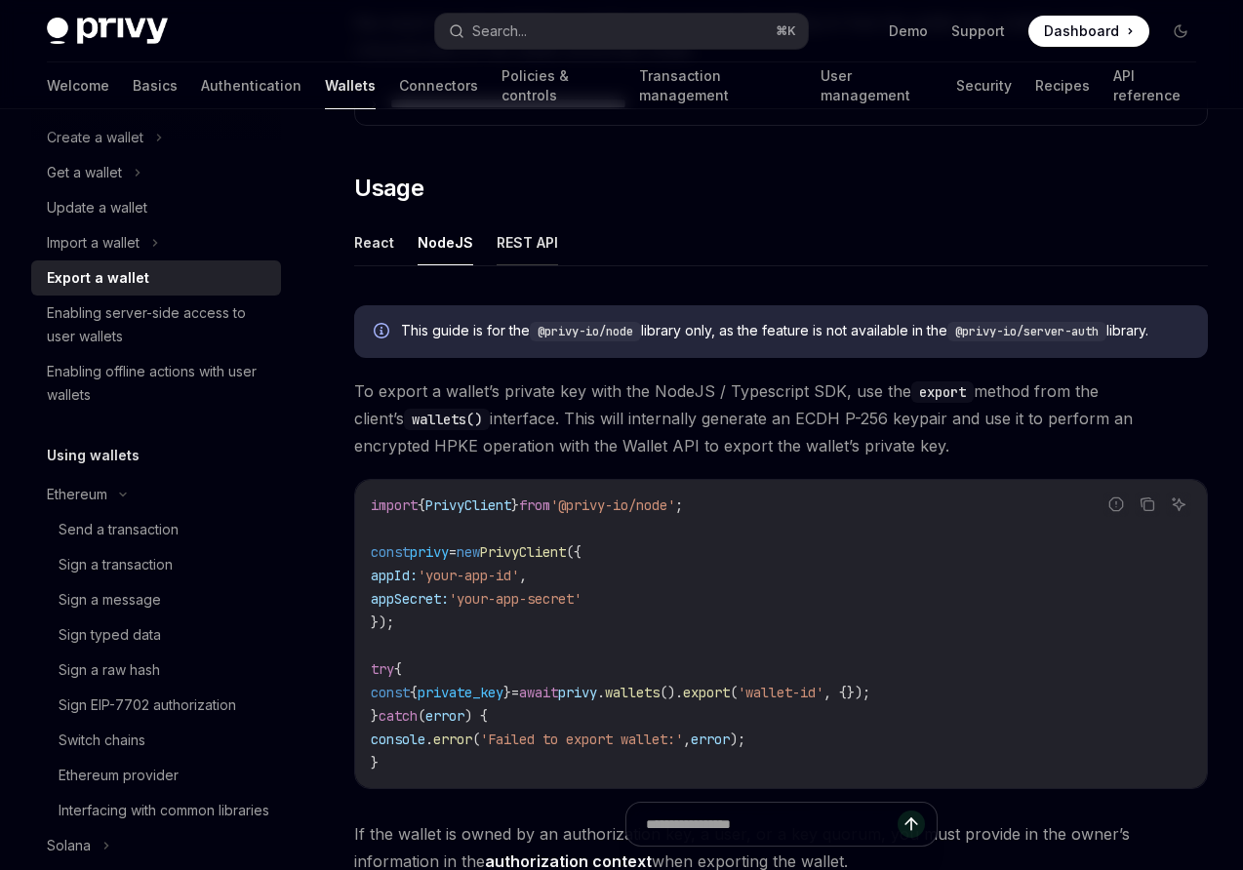
click at [526, 245] on button "REST API" at bounding box center [527, 243] width 61 height 46
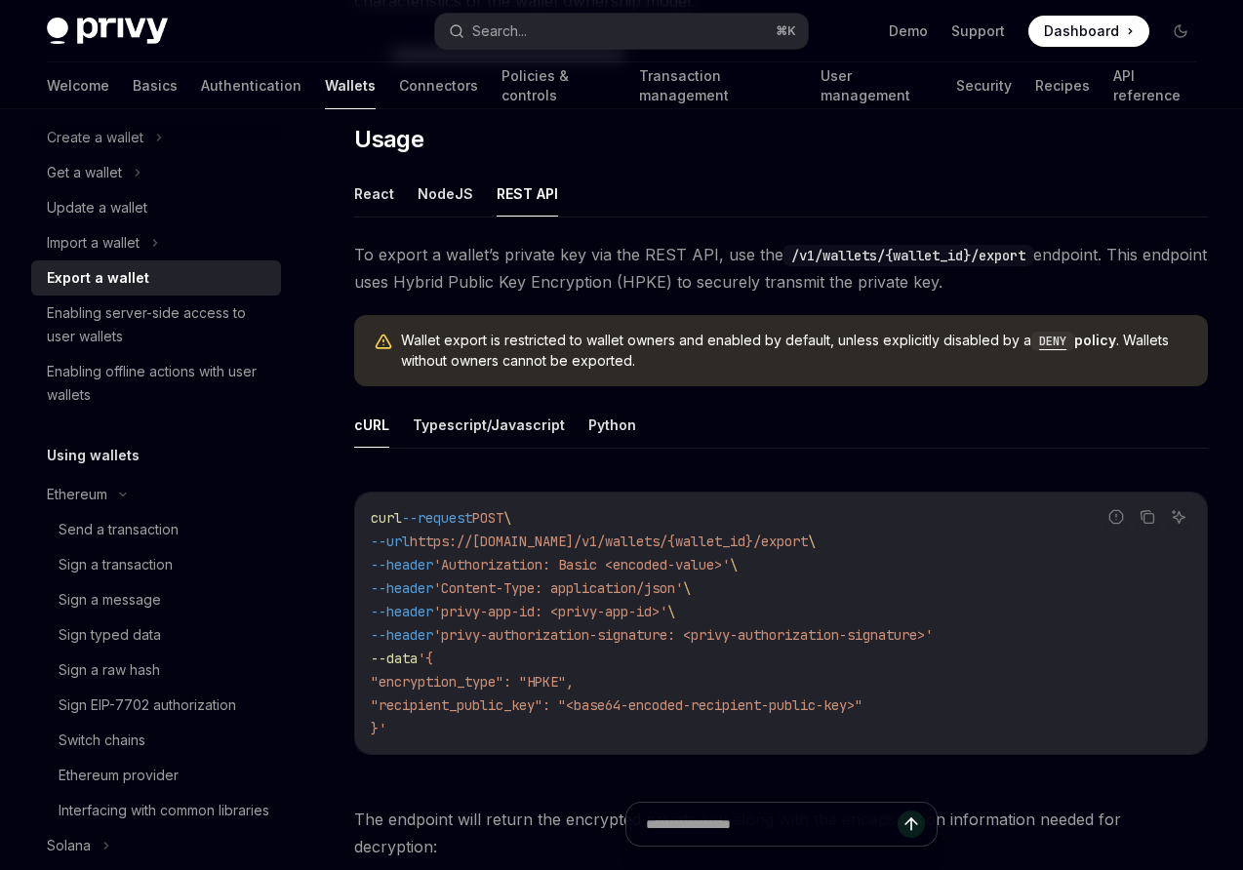
scroll to position [428, 0]
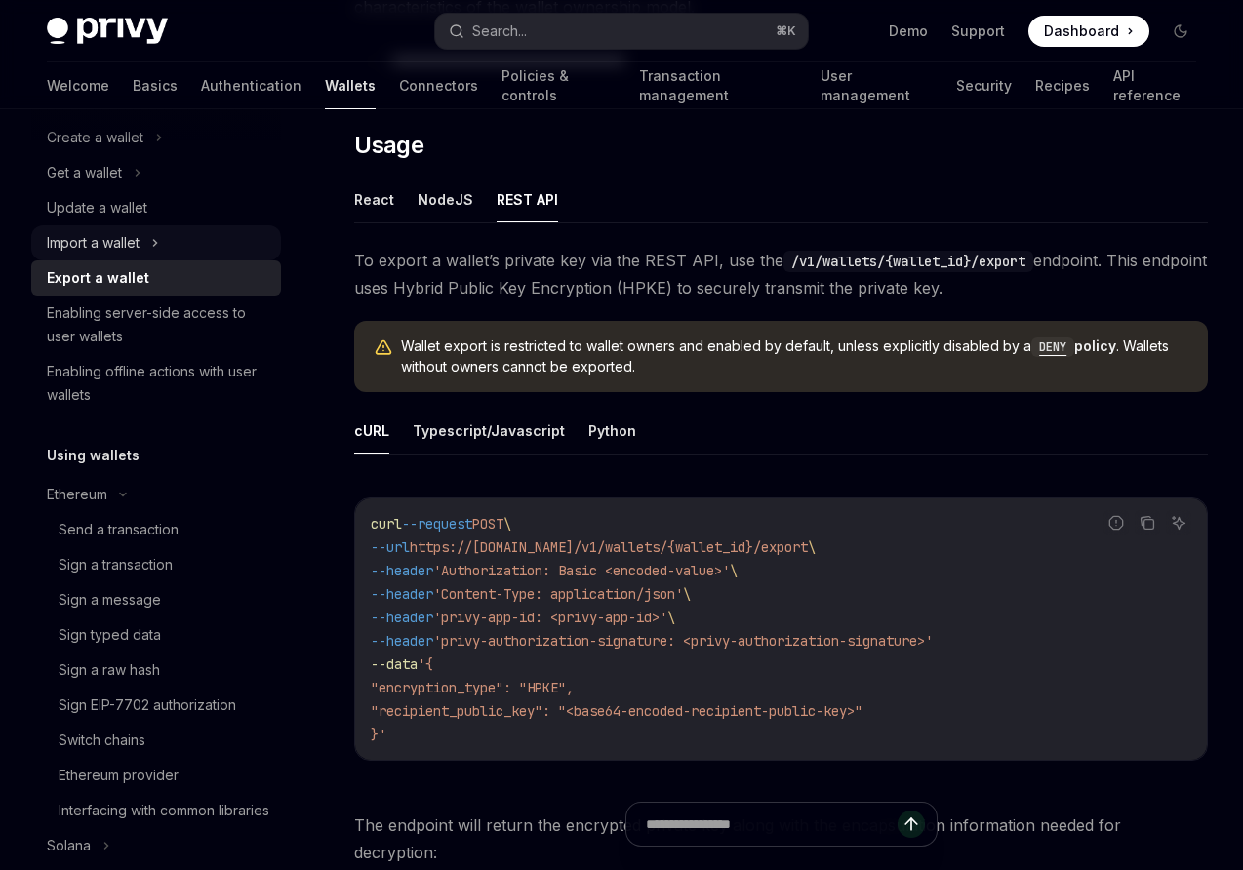
click at [129, 236] on div "Import a wallet" at bounding box center [93, 242] width 93 height 23
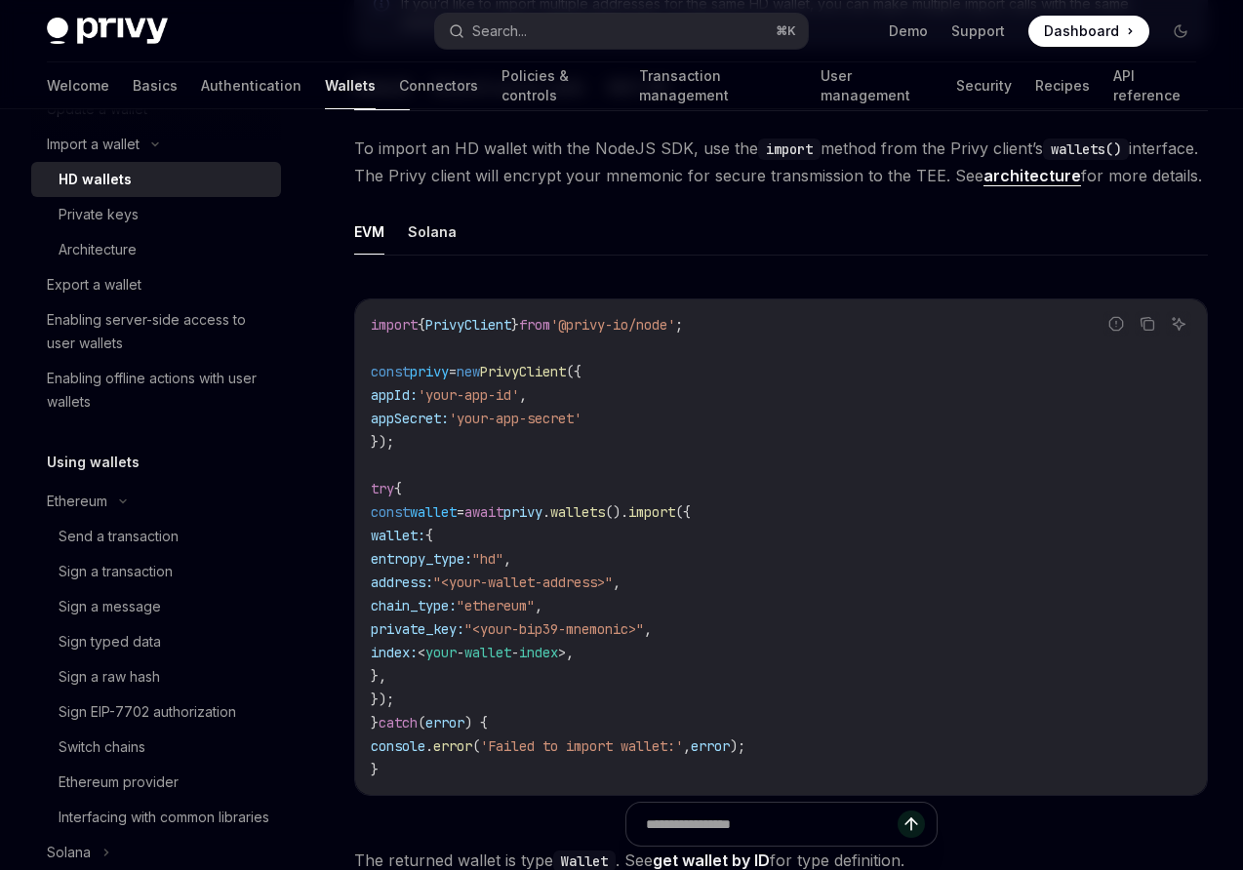
scroll to position [265, 0]
click at [126, 743] on div "Switch chains" at bounding box center [102, 745] width 87 height 23
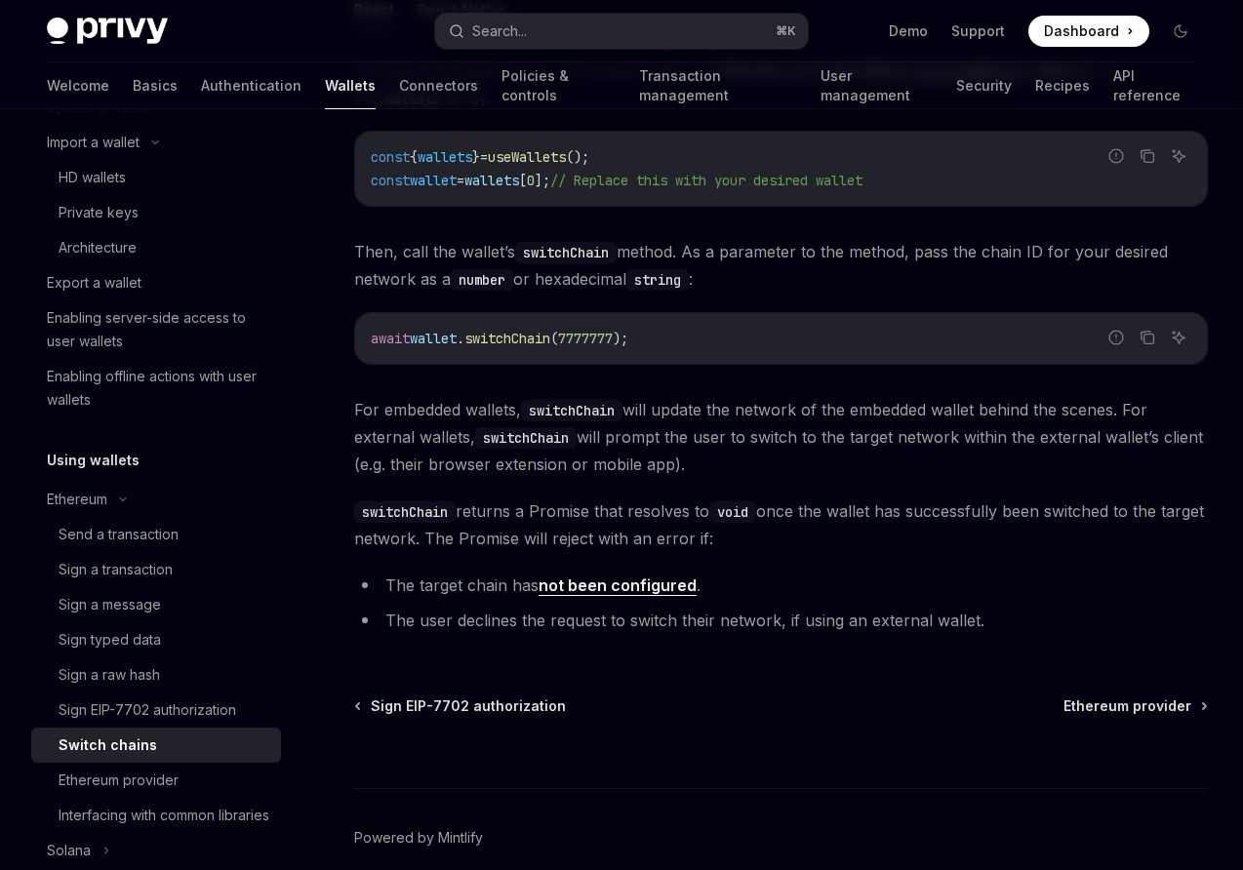
scroll to position [276, 0]
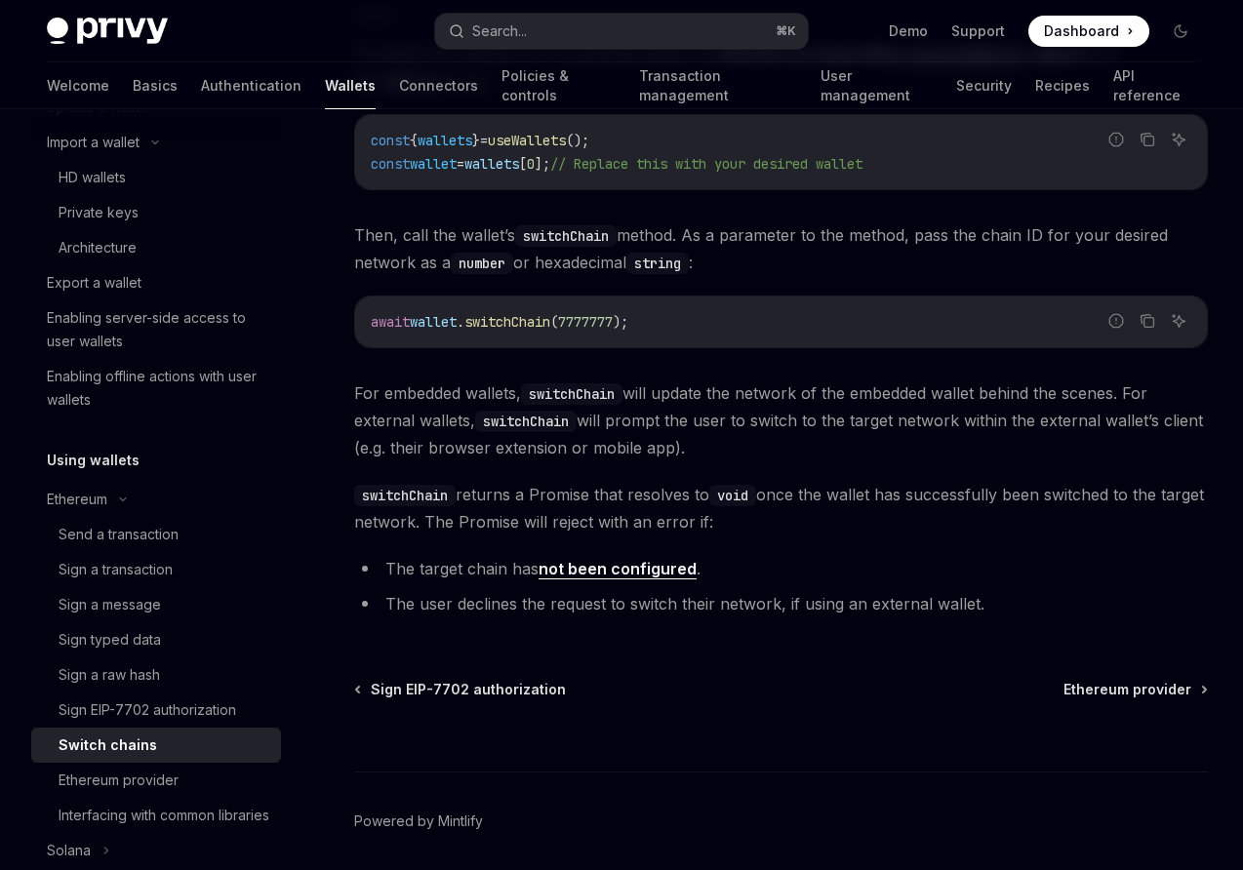
click at [479, 501] on span "switchChain returns a Promise that resolves to void once the wallet has success…" at bounding box center [781, 508] width 854 height 55
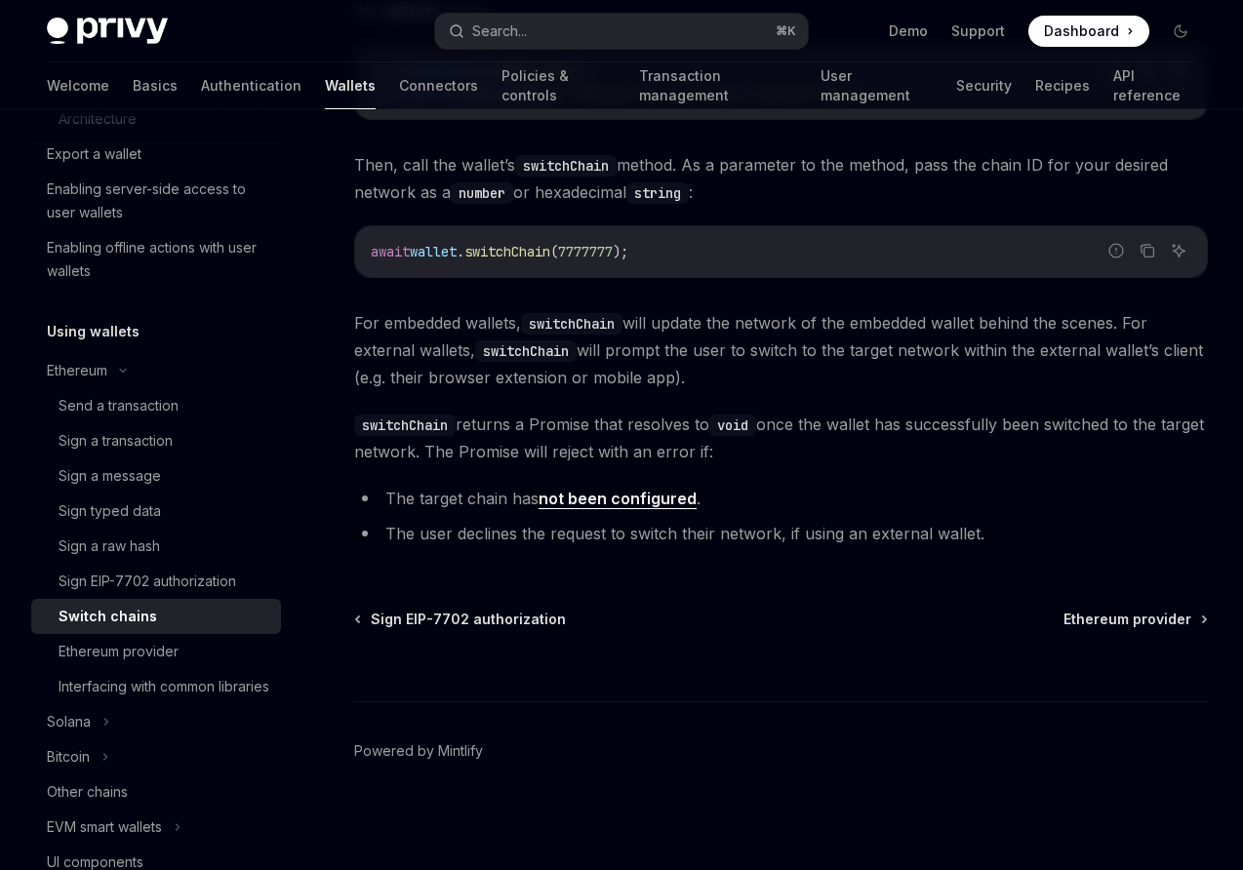
scroll to position [397, 0]
click at [124, 657] on div "Ethereum provider" at bounding box center [119, 648] width 120 height 23
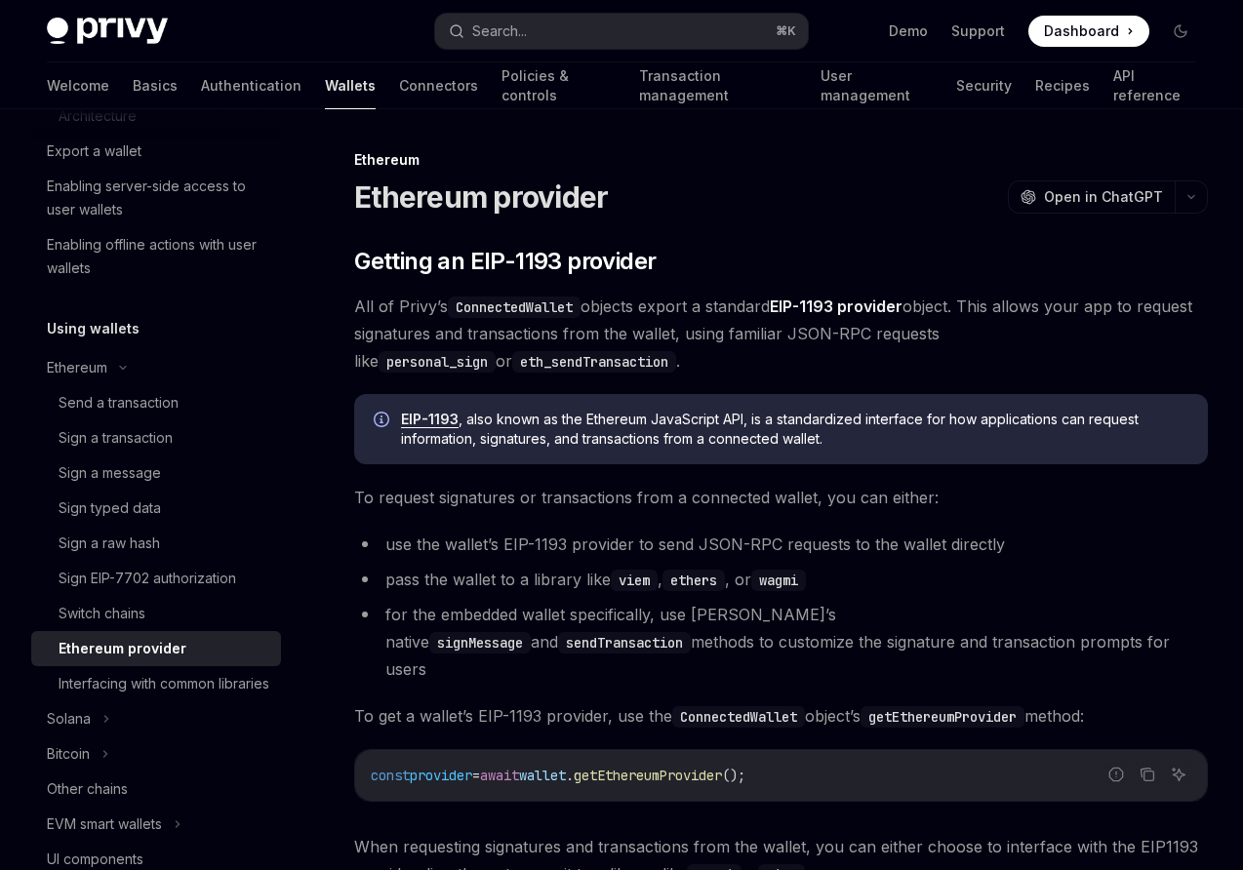
scroll to position [305, 0]
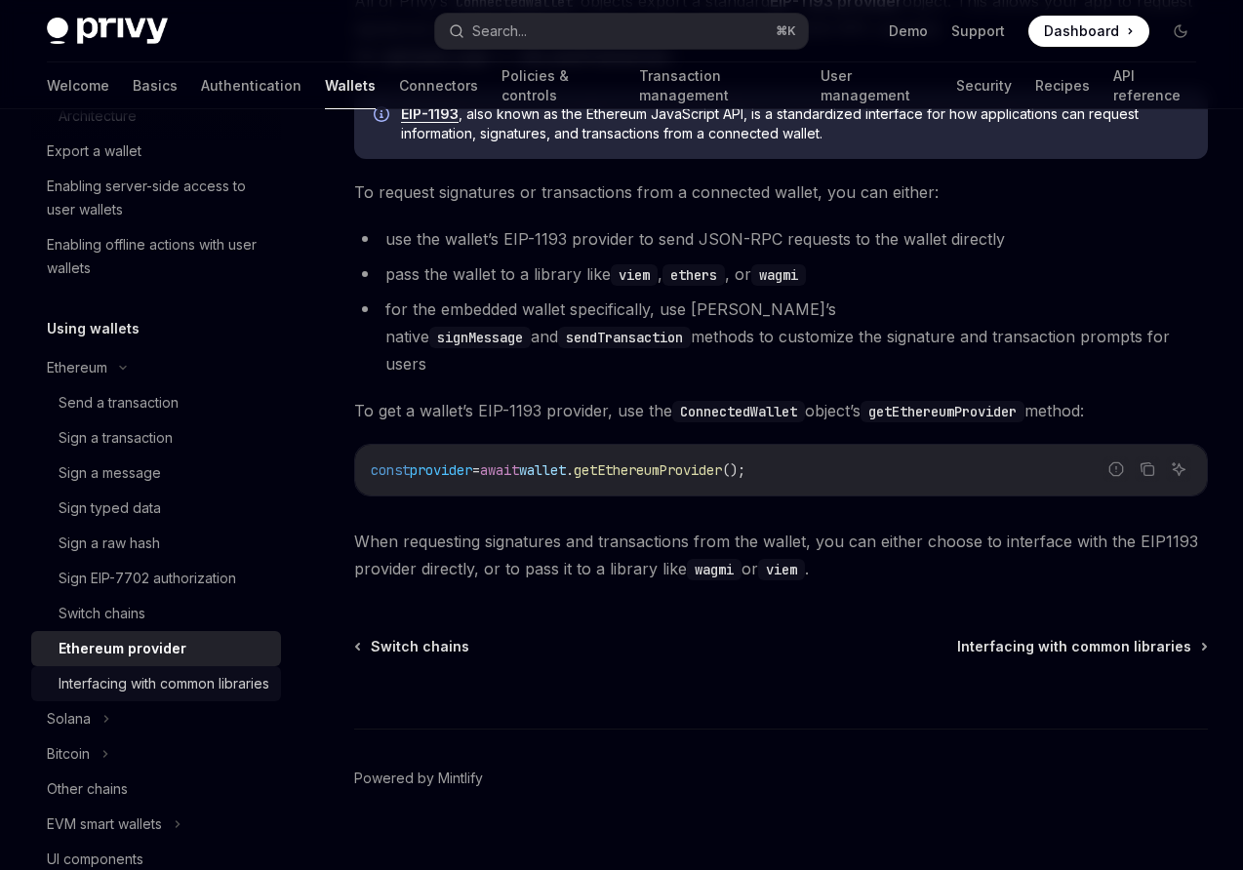
click at [118, 686] on div "Interfacing with common libraries" at bounding box center [164, 683] width 211 height 23
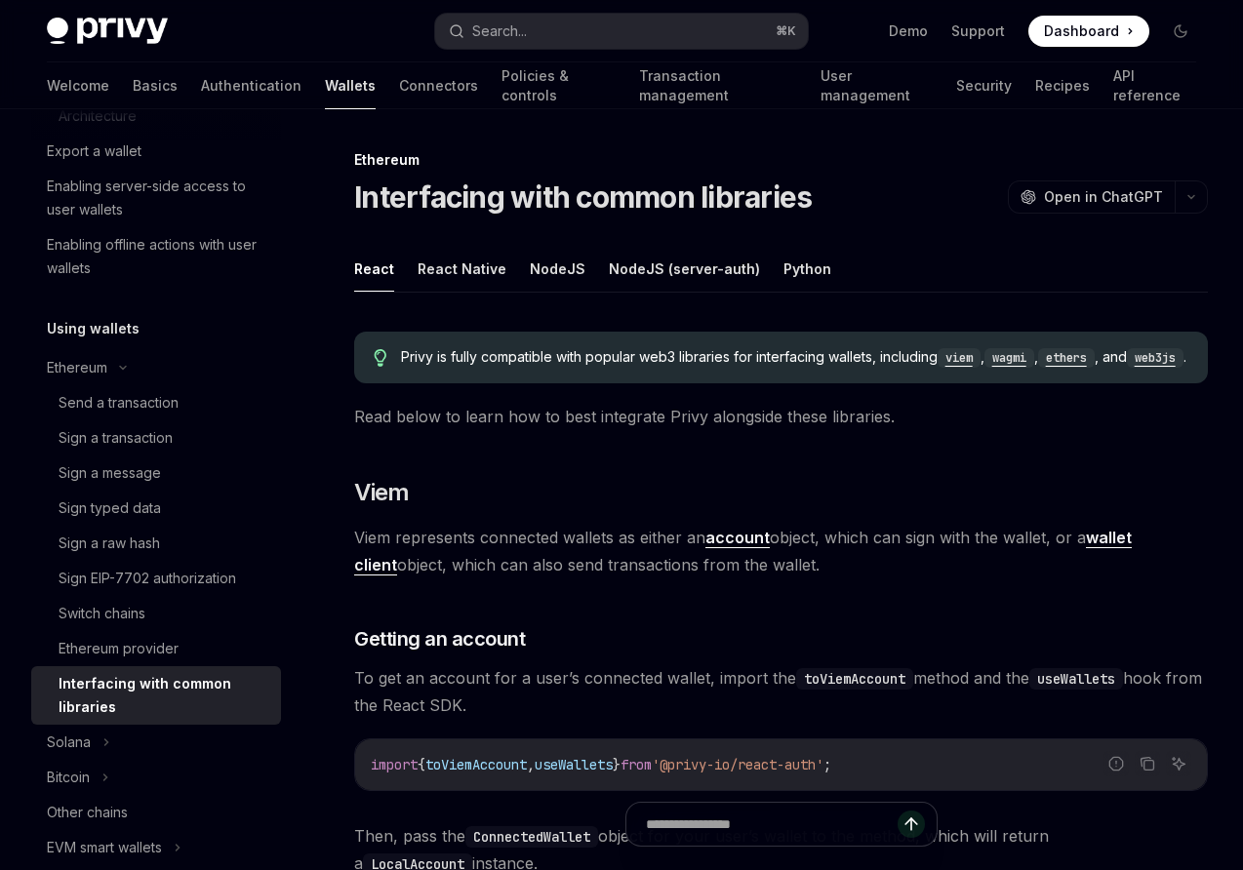
click at [574, 430] on span "Read below to learn how to best integrate Privy alongside these libraries." at bounding box center [781, 416] width 854 height 27
click at [796, 266] on button "Python" at bounding box center [808, 269] width 48 height 46
type textarea "*"
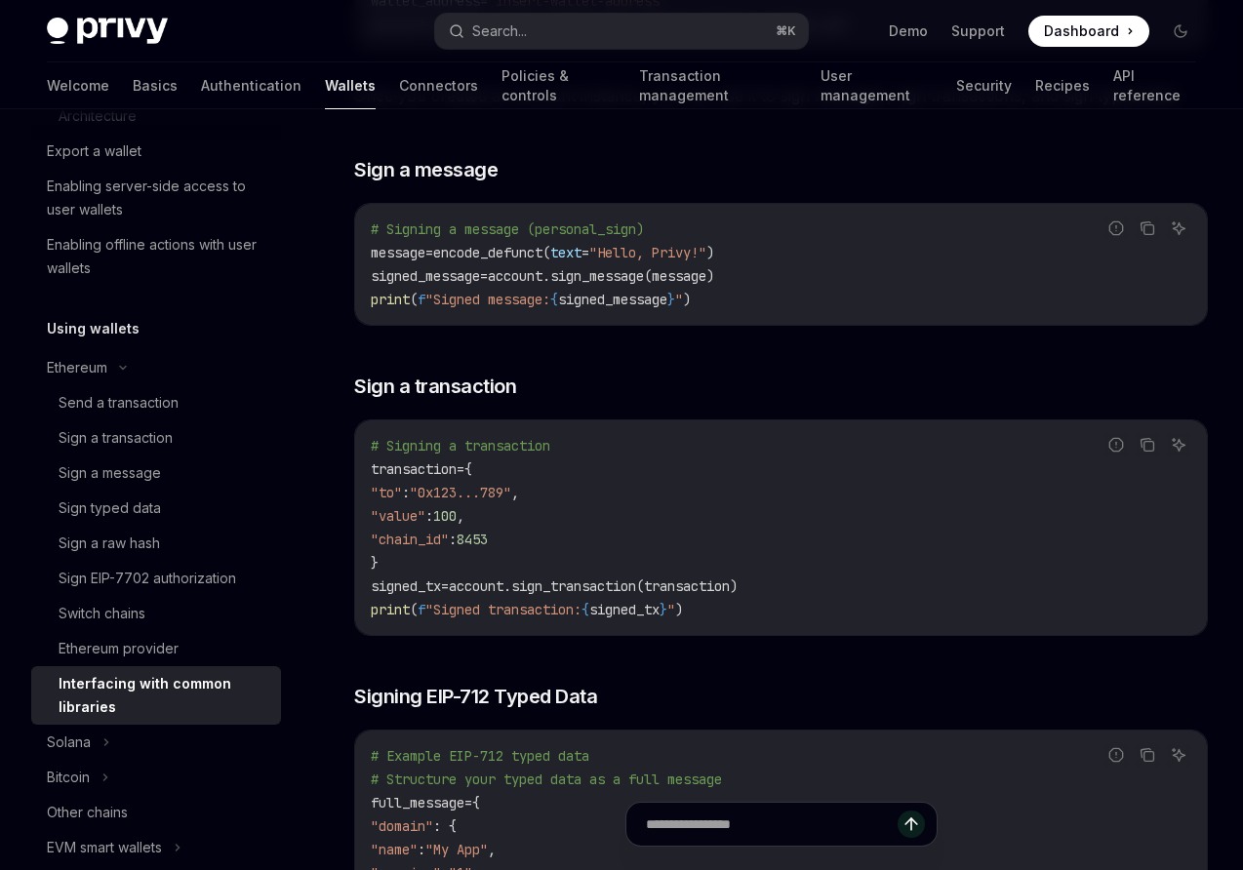
scroll to position [1197, 0]
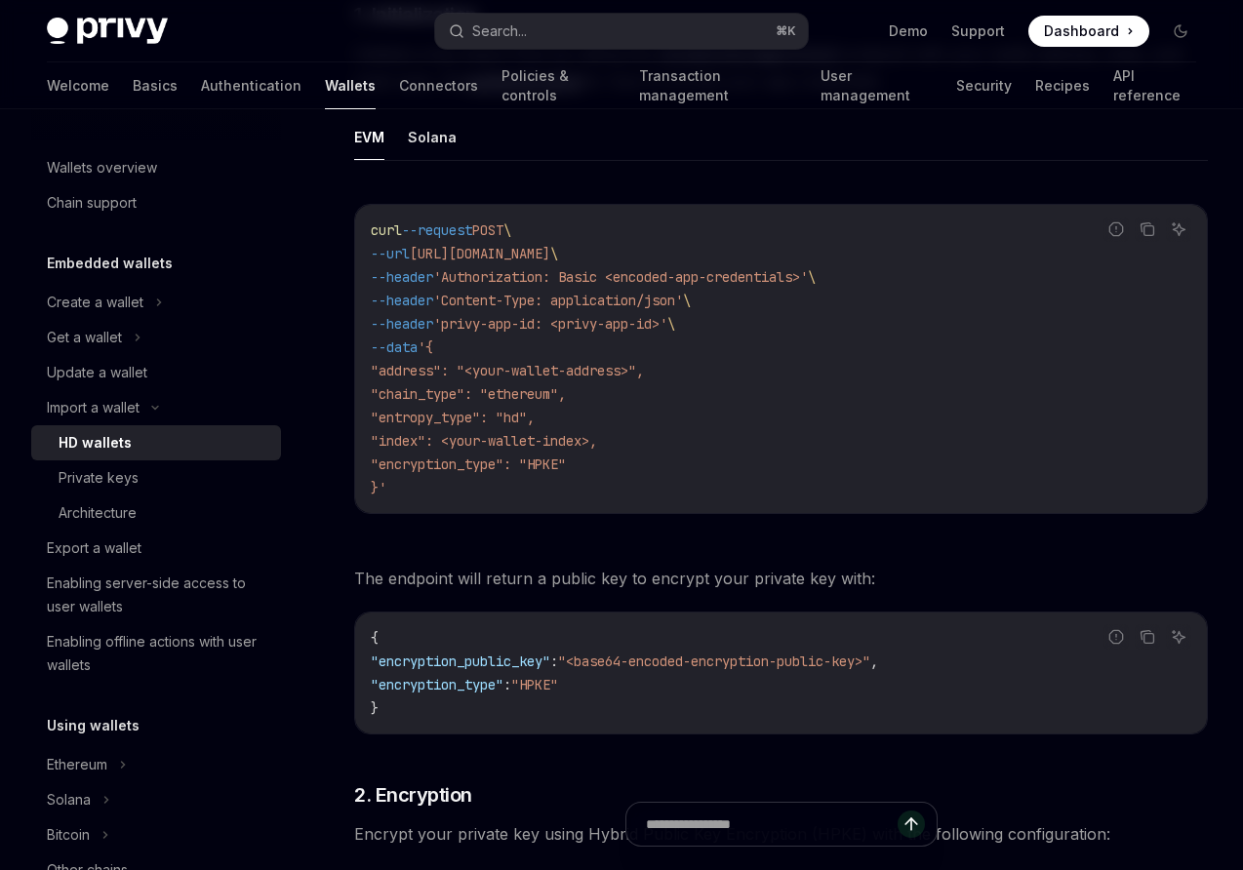
scroll to position [726, 0]
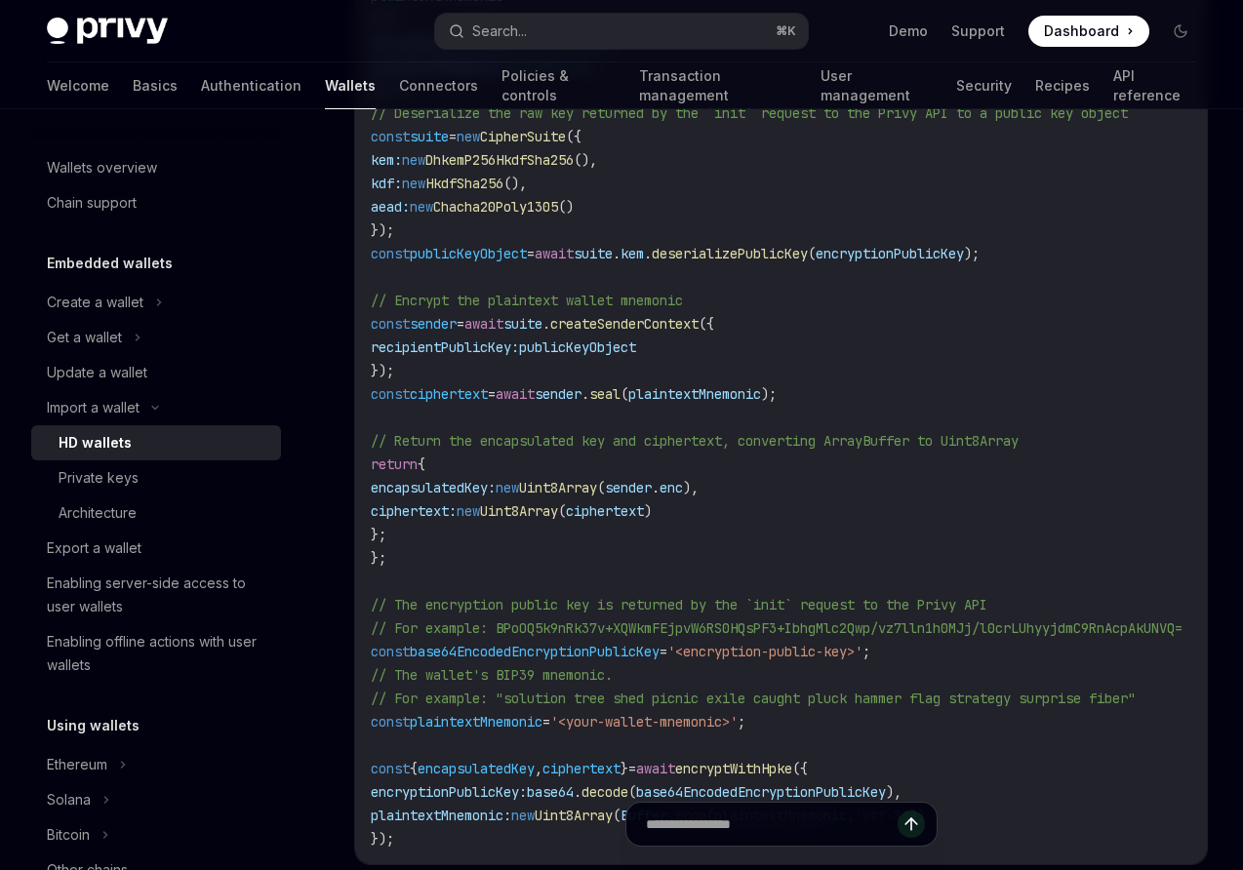
scroll to position [885, 0]
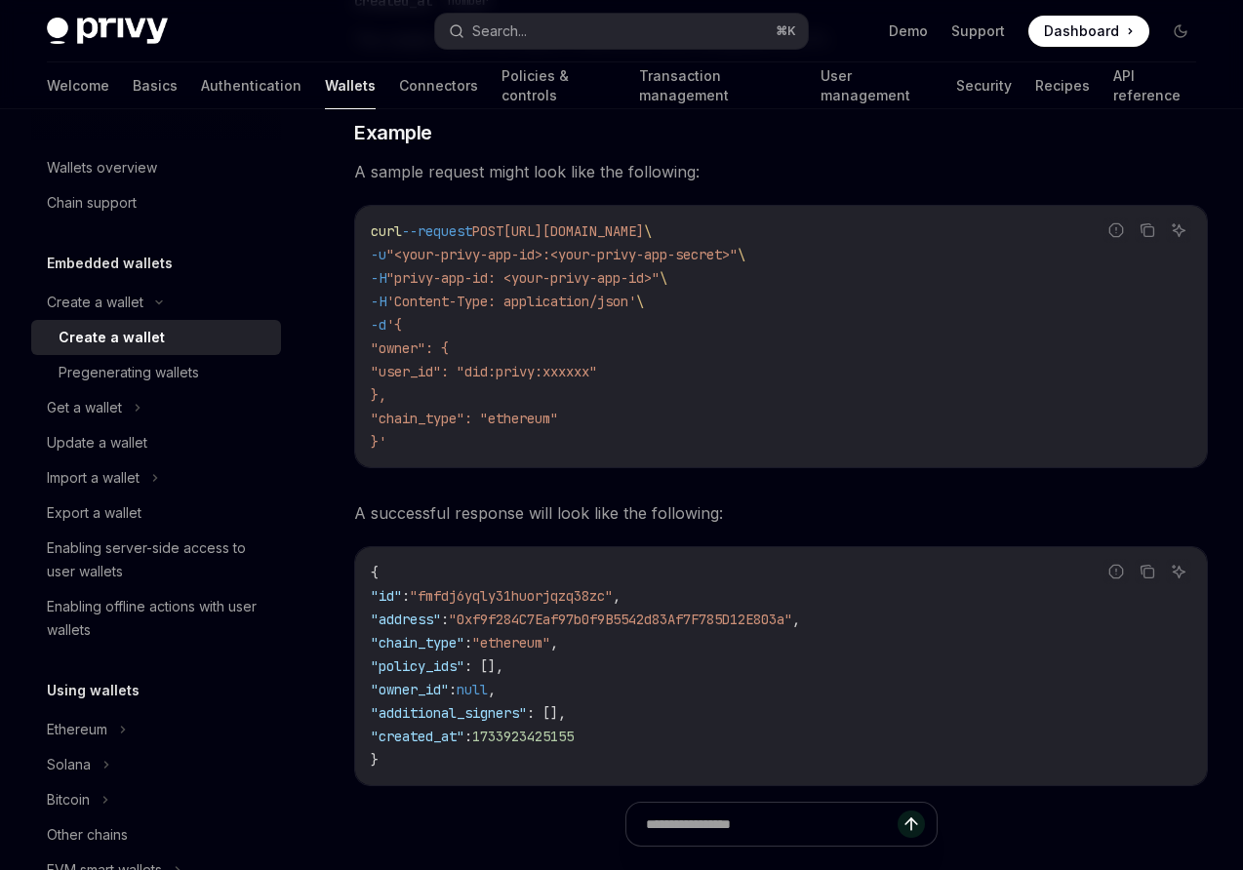
scroll to position [2605, 0]
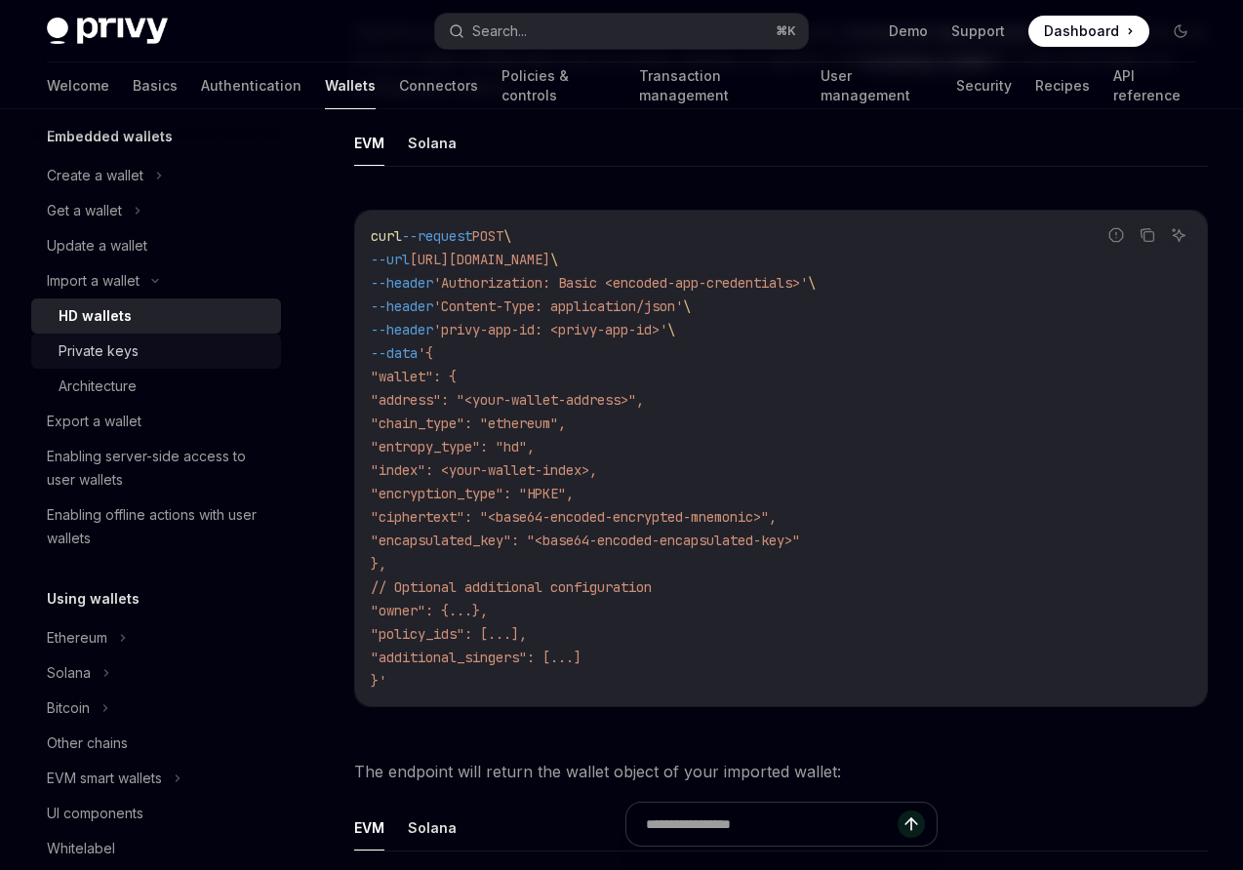
scroll to position [138, 0]
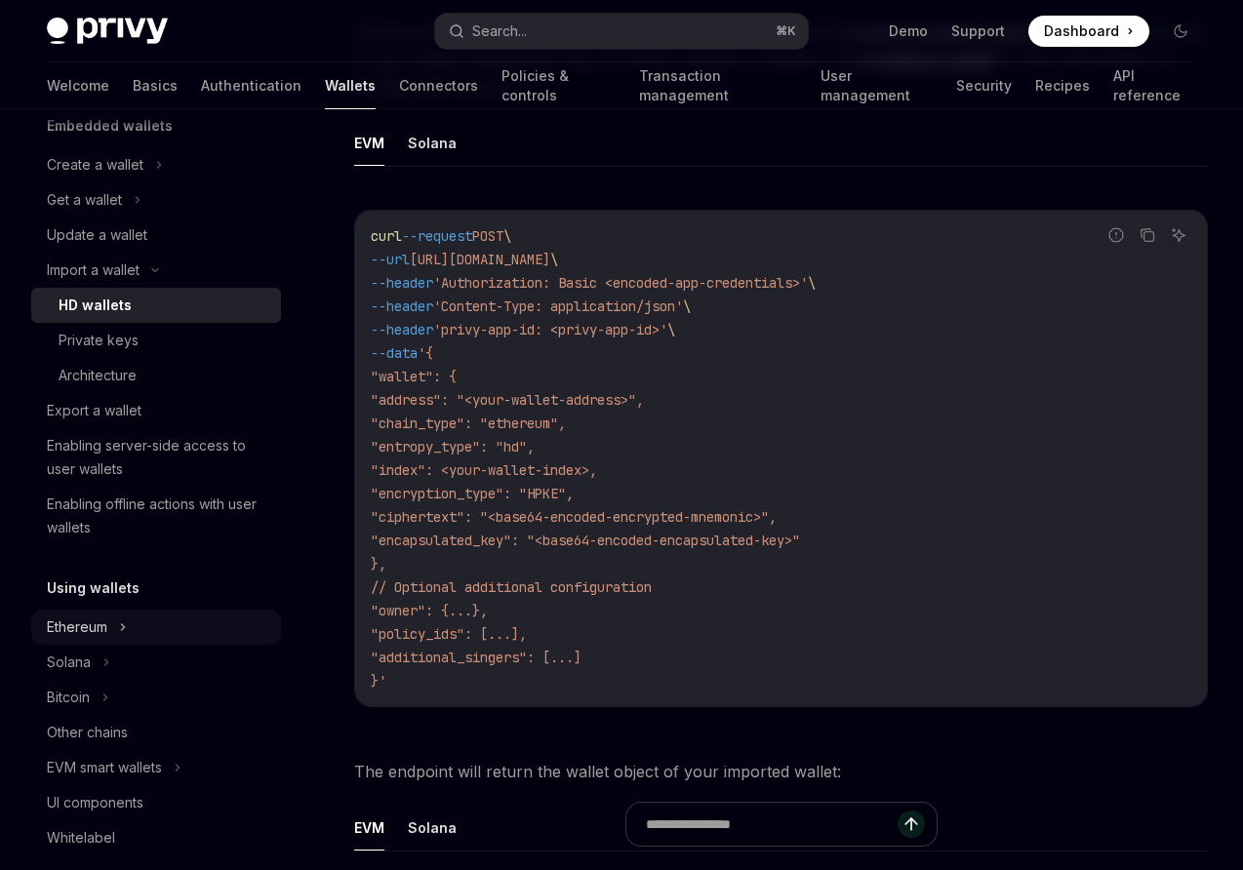
click at [92, 629] on div "Ethereum" at bounding box center [77, 627] width 61 height 23
type textarea "*"
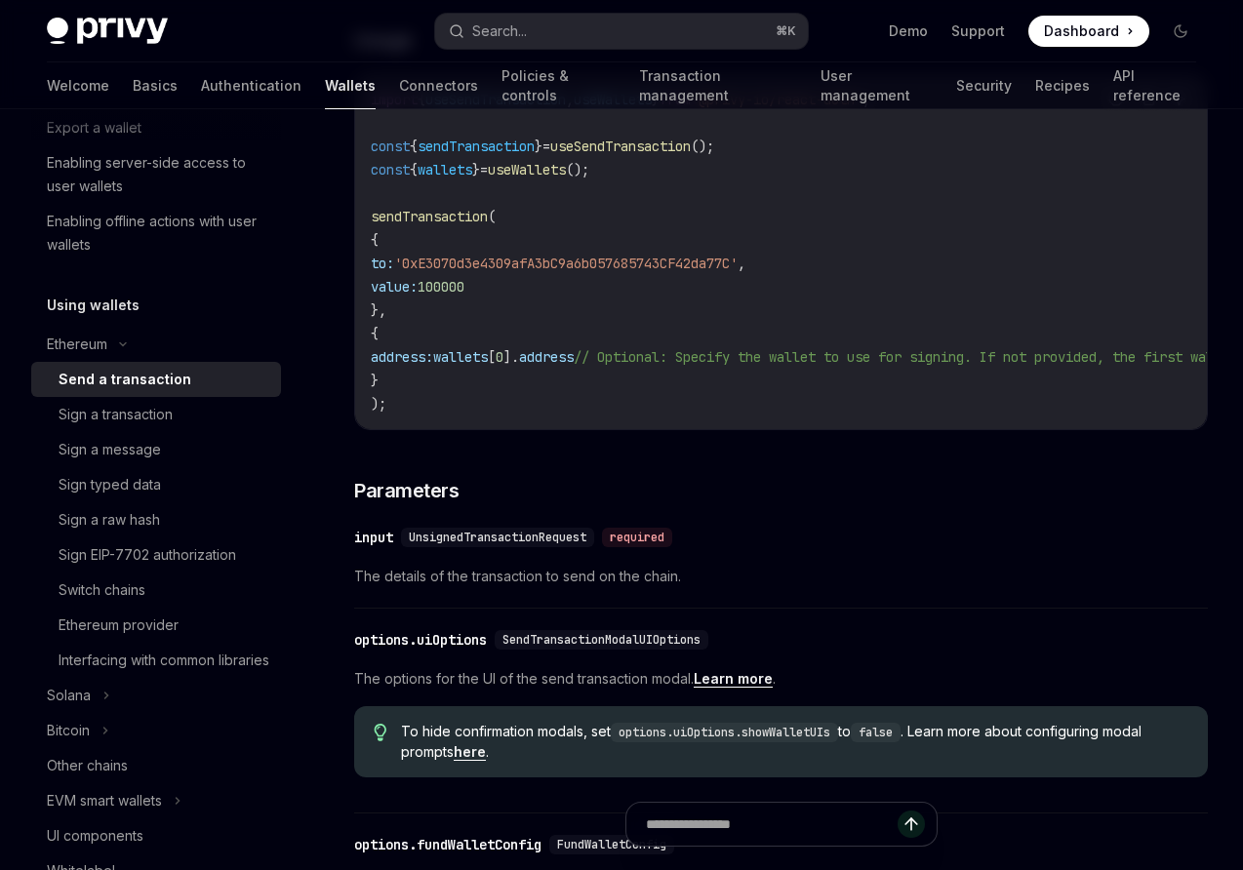
scroll to position [575, 0]
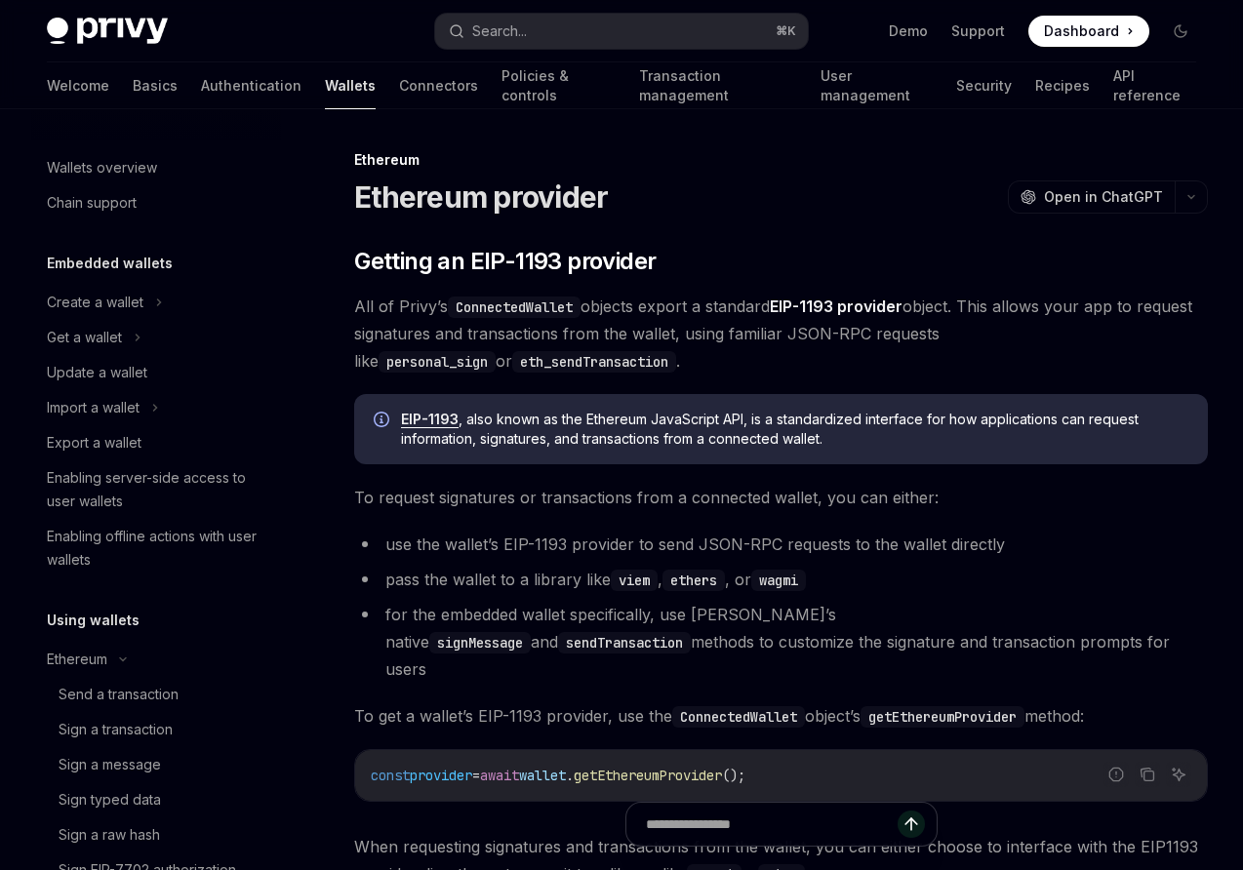
type textarea "*"
